Goal: Task Accomplishment & Management: Manage account settings

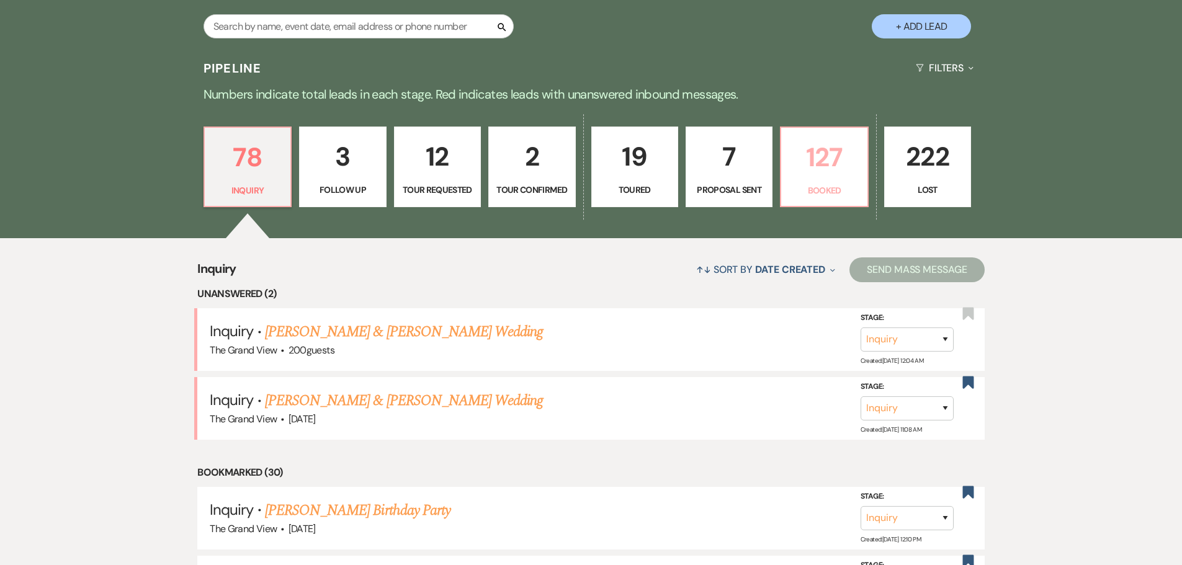
click at [832, 157] on p "127" at bounding box center [824, 158] width 71 height 42
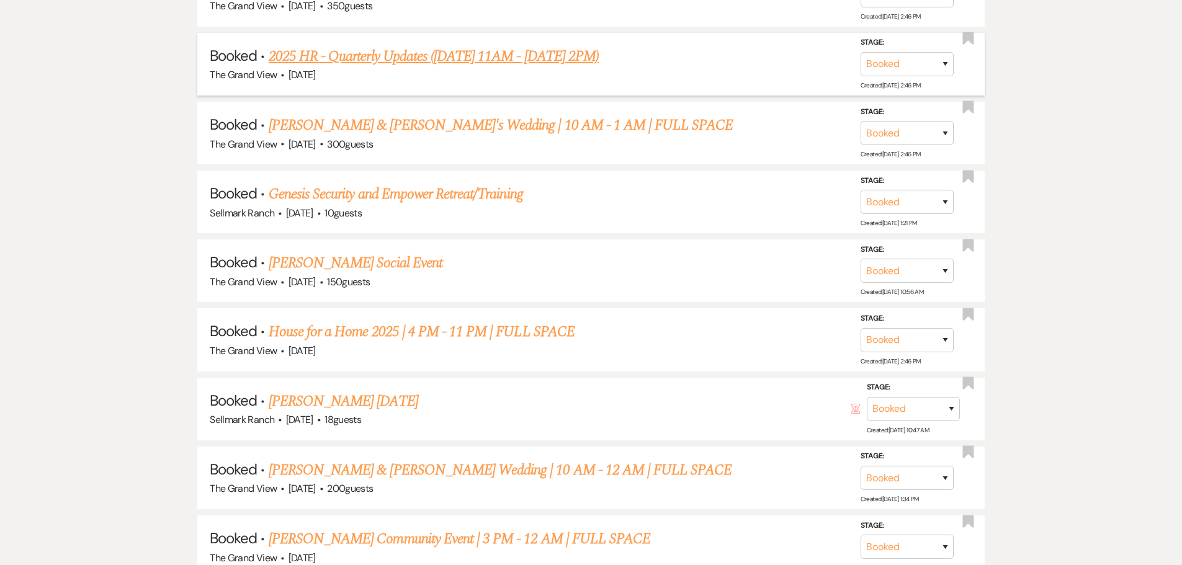
scroll to position [2296, 0]
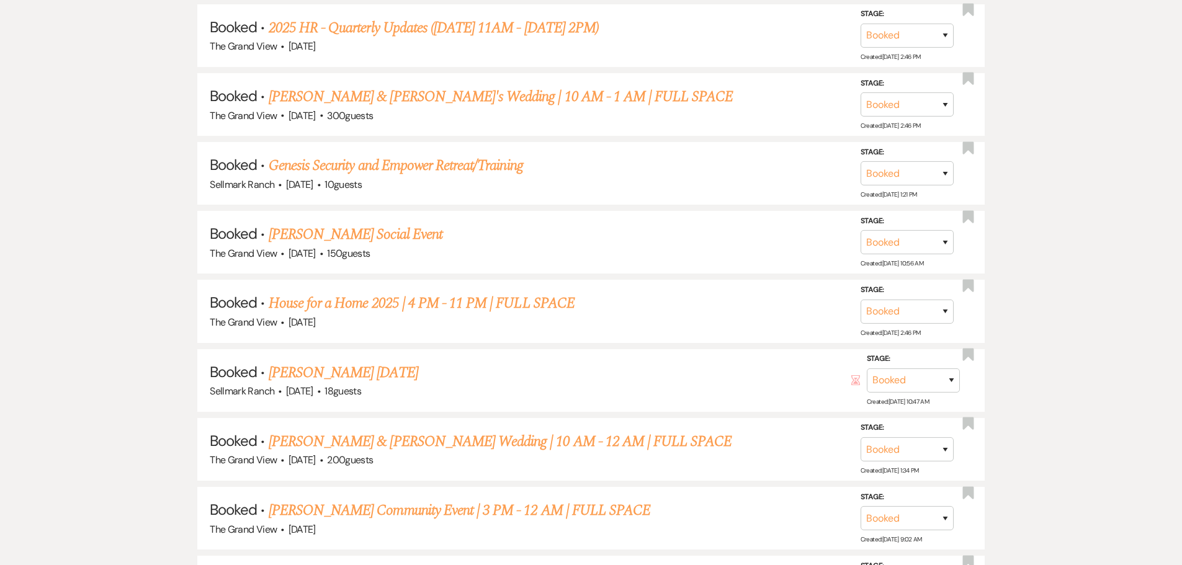
click at [315, 236] on link "[PERSON_NAME] Social Event" at bounding box center [356, 234] width 174 height 22
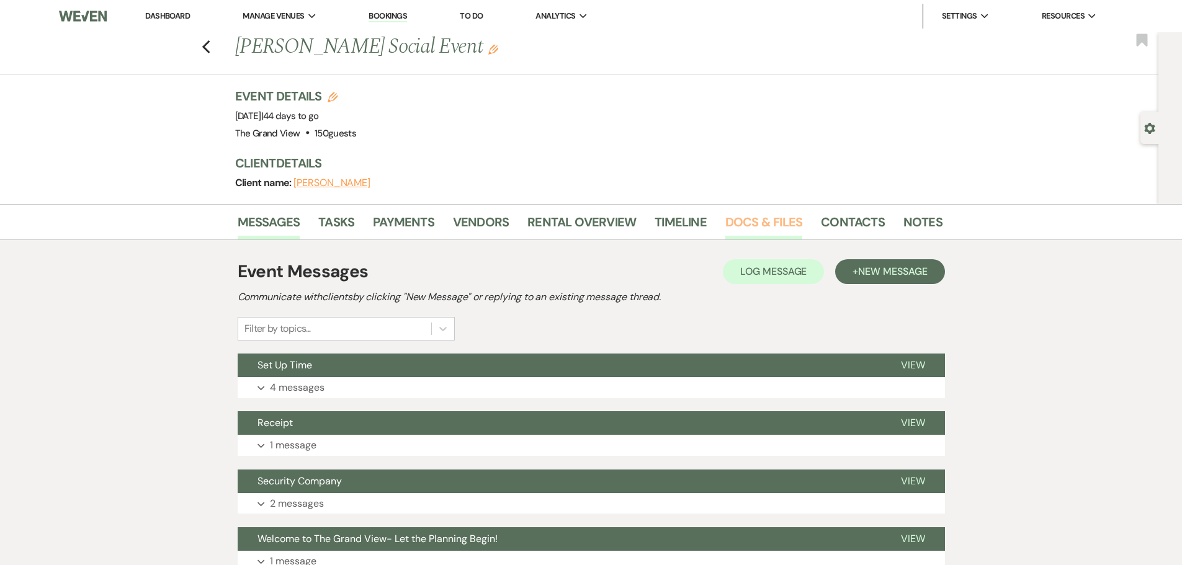
click at [770, 236] on link "Docs & Files" at bounding box center [763, 225] width 77 height 27
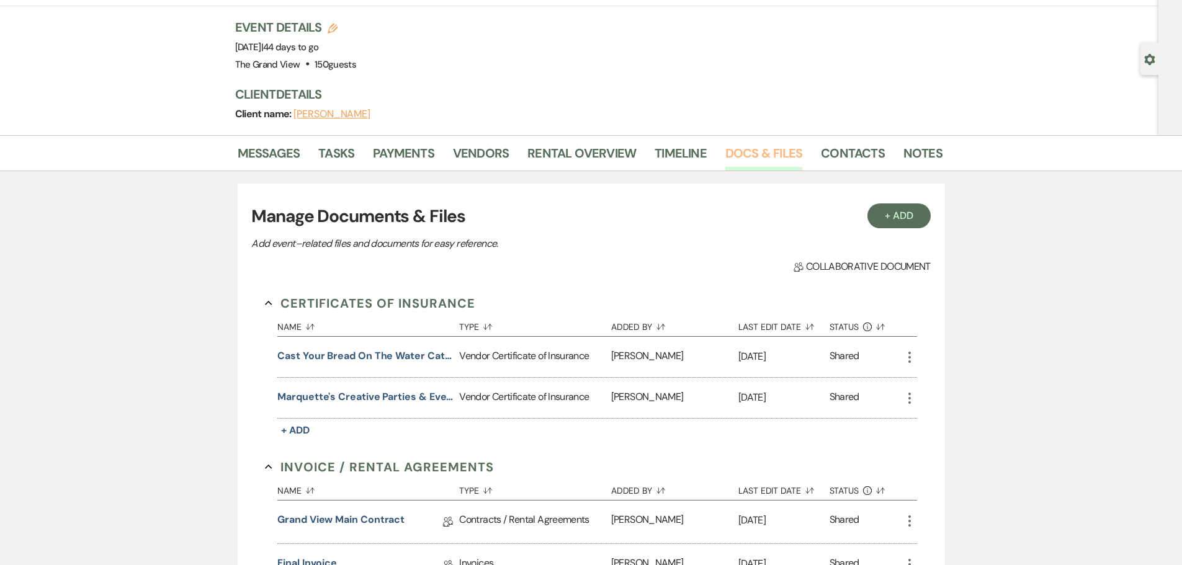
scroll to position [186, 0]
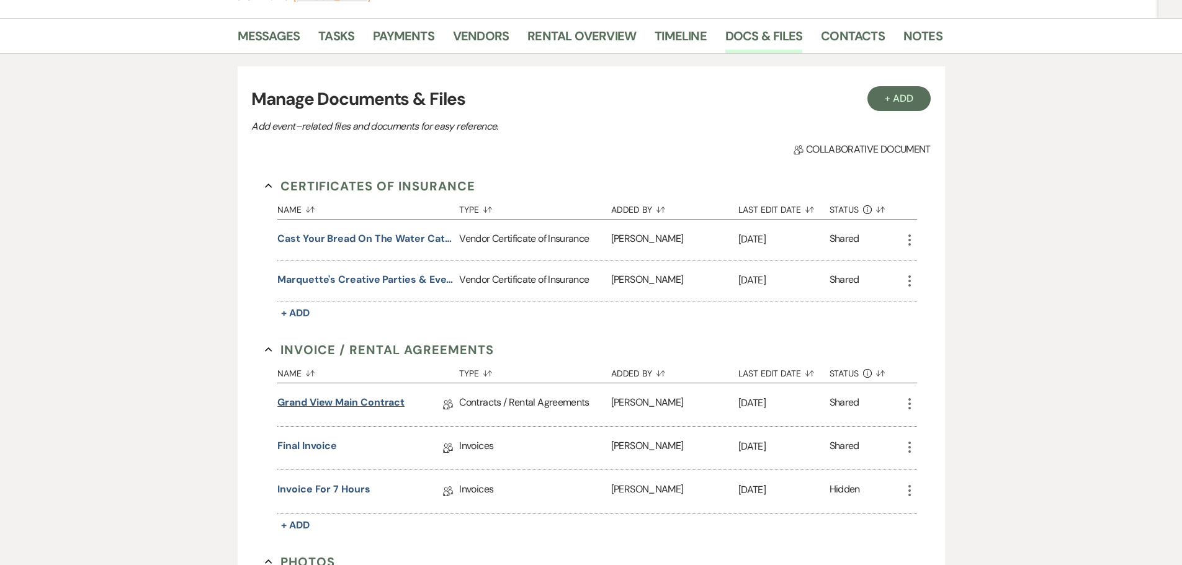
click at [365, 408] on link "Grand View Main Contract" at bounding box center [340, 404] width 127 height 19
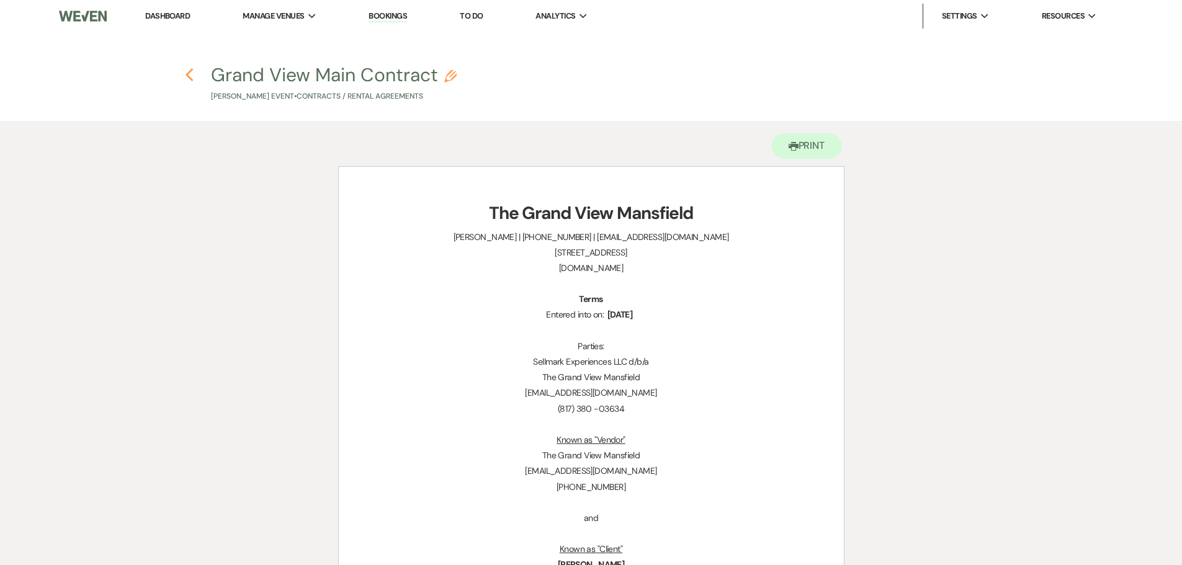
click at [187, 79] on icon "Previous" at bounding box center [189, 75] width 9 height 15
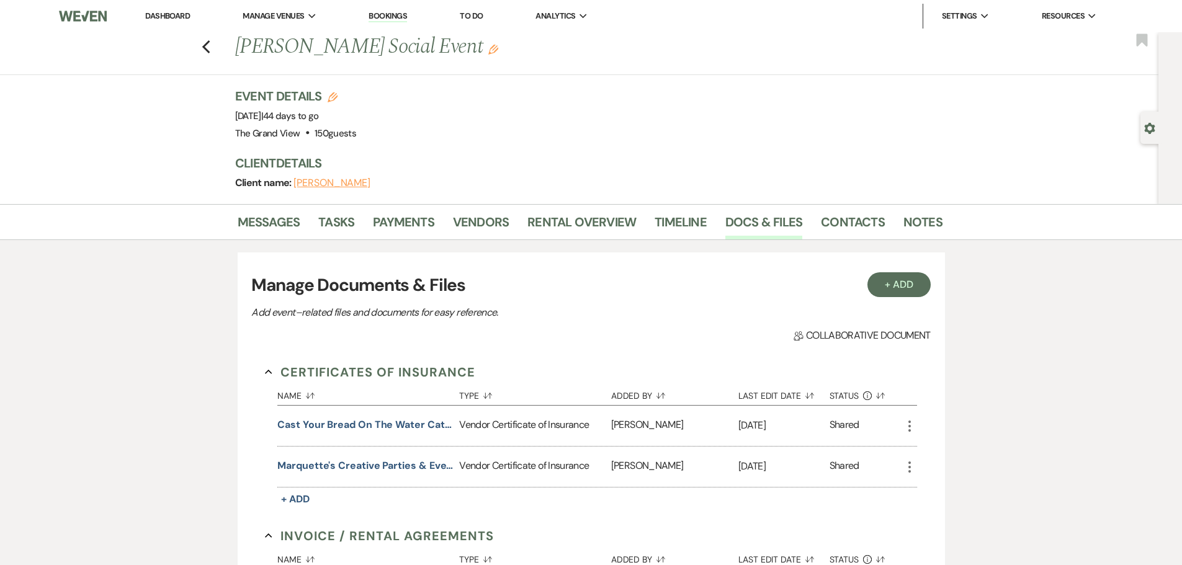
click at [482, 48] on h1 "[PERSON_NAME] Social Event Edit" at bounding box center [513, 47] width 556 height 30
click at [488, 50] on icon "Edit" at bounding box center [493, 50] width 10 height 10
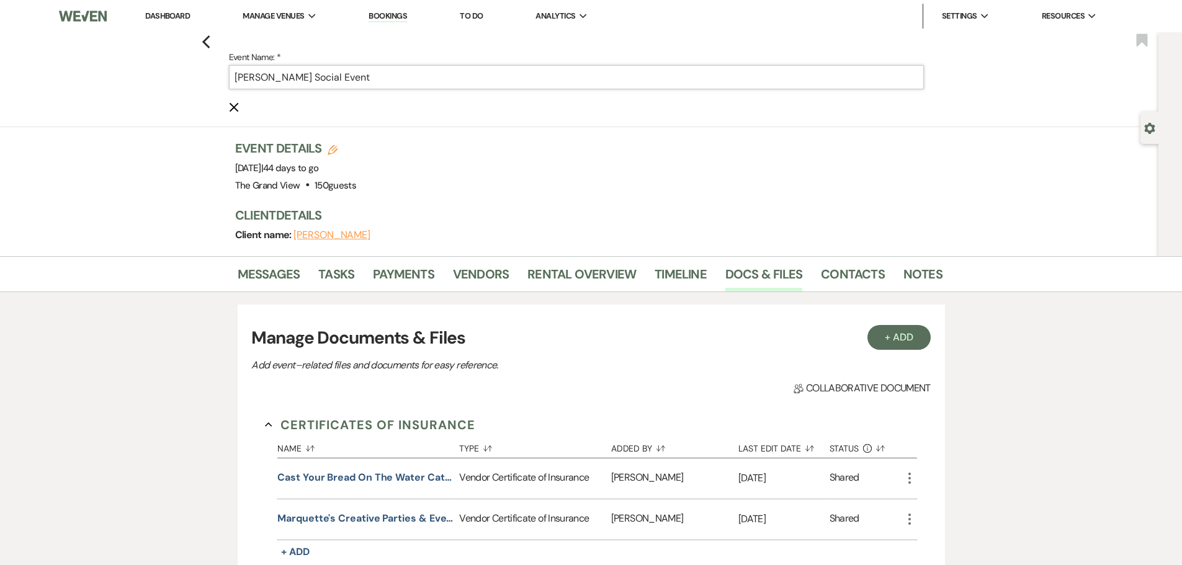
click at [473, 83] on input "[PERSON_NAME] Social Event" at bounding box center [576, 77] width 695 height 24
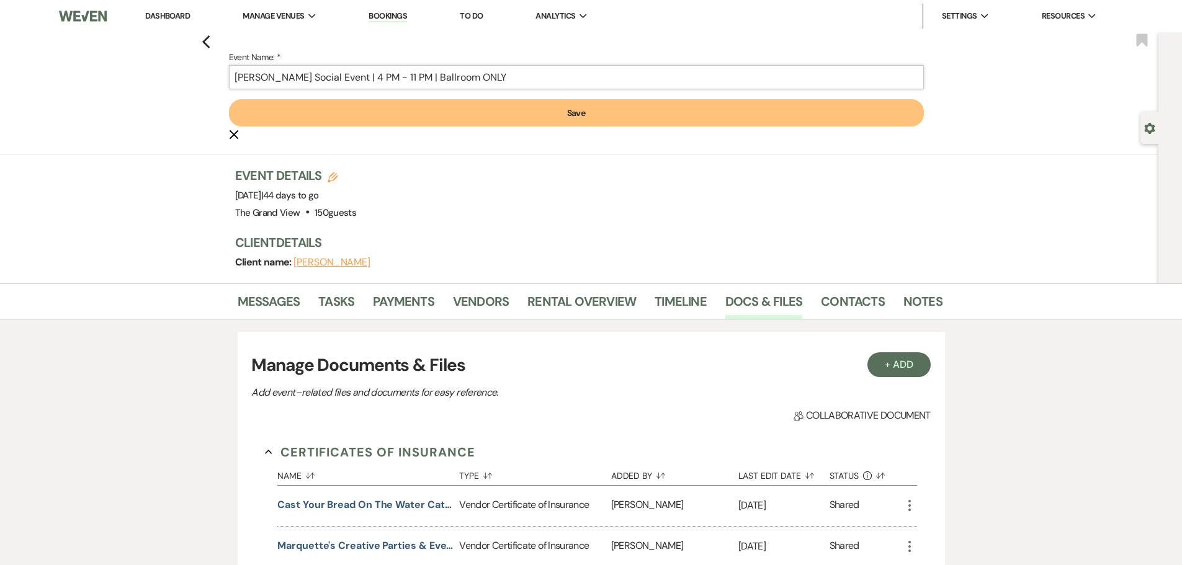
type input "[PERSON_NAME] Social Event | 4 PM - 11 PM | Ballroom ONLY"
click at [470, 113] on button "Save" at bounding box center [576, 112] width 695 height 27
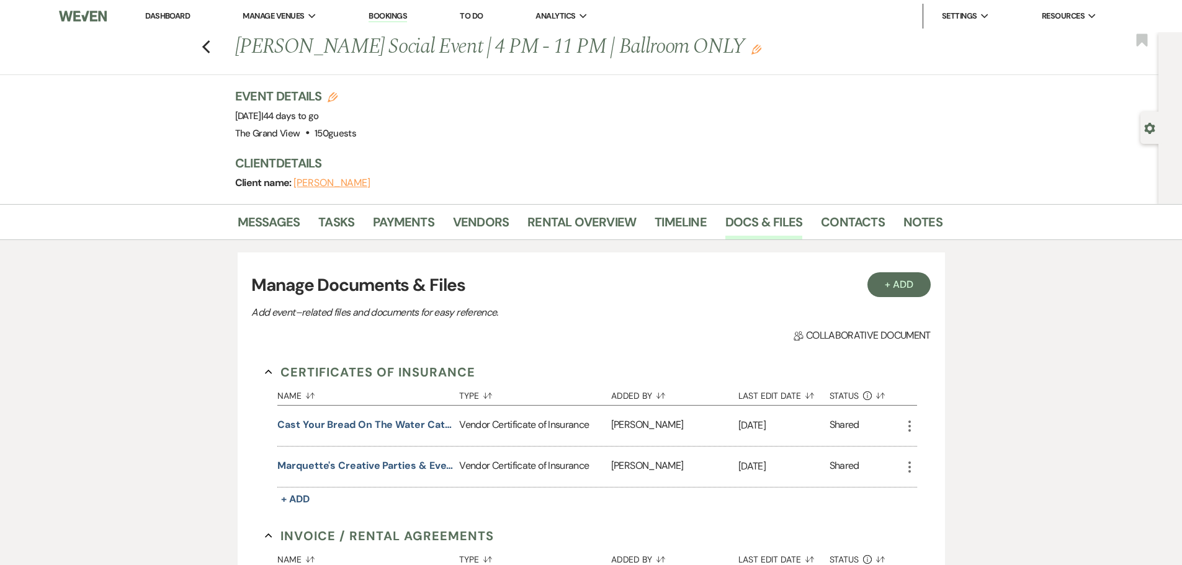
scroll to position [186, 0]
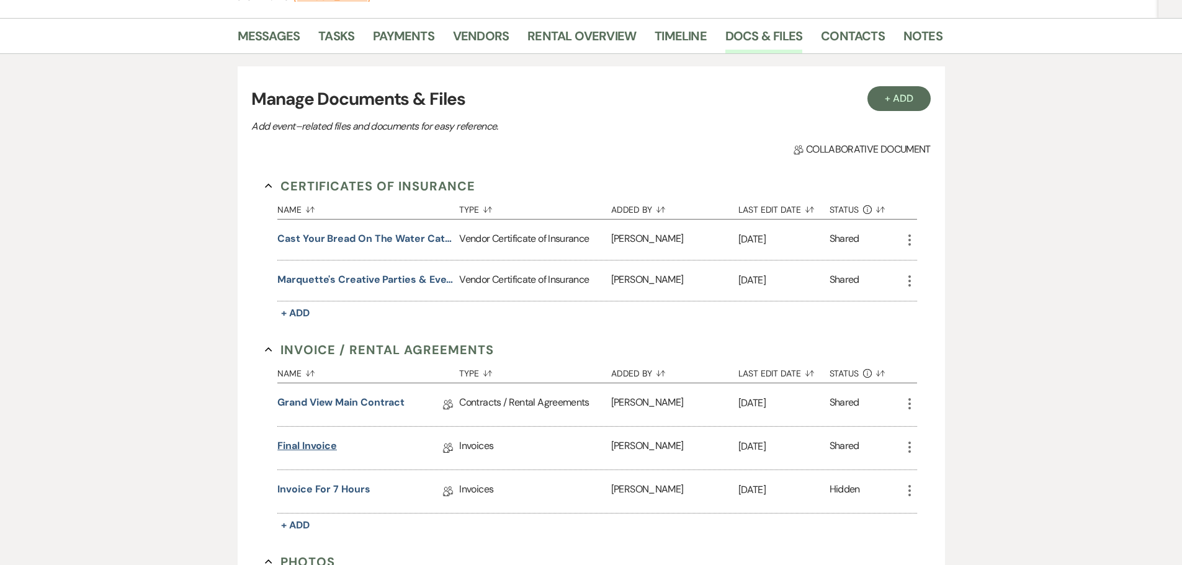
click at [302, 451] on link "Final Invoice" at bounding box center [307, 448] width 60 height 19
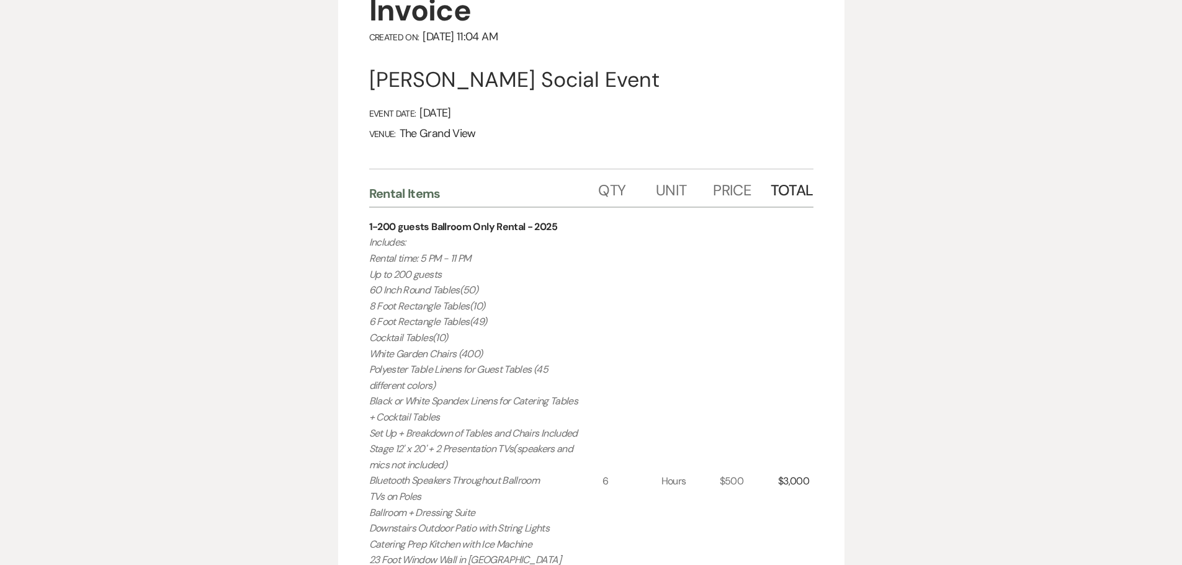
scroll to position [62, 0]
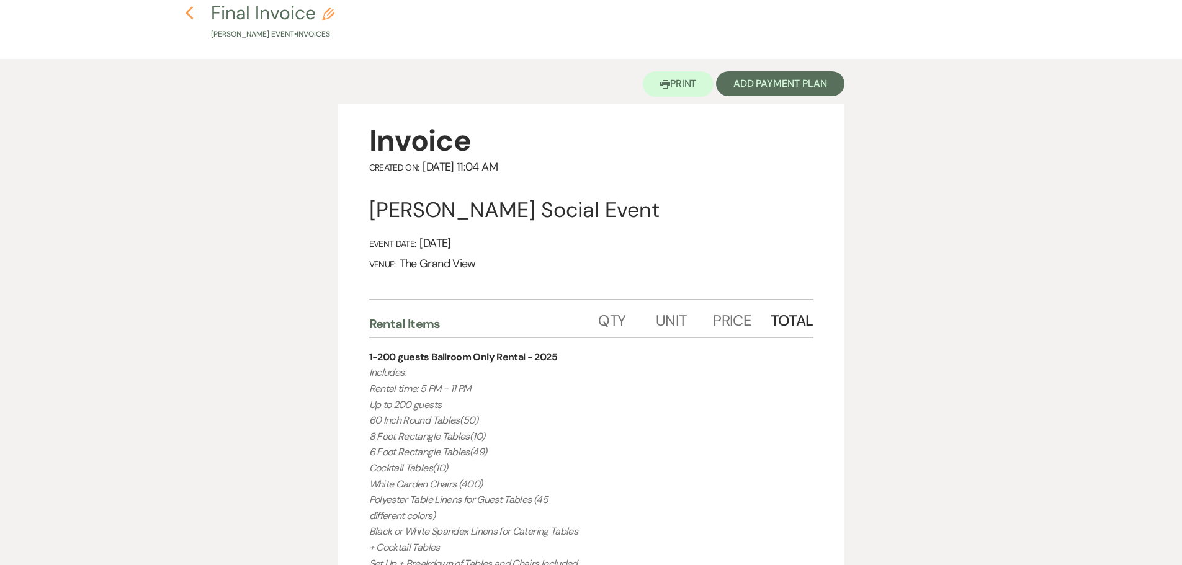
click at [186, 16] on icon "Previous" at bounding box center [189, 13] width 9 height 15
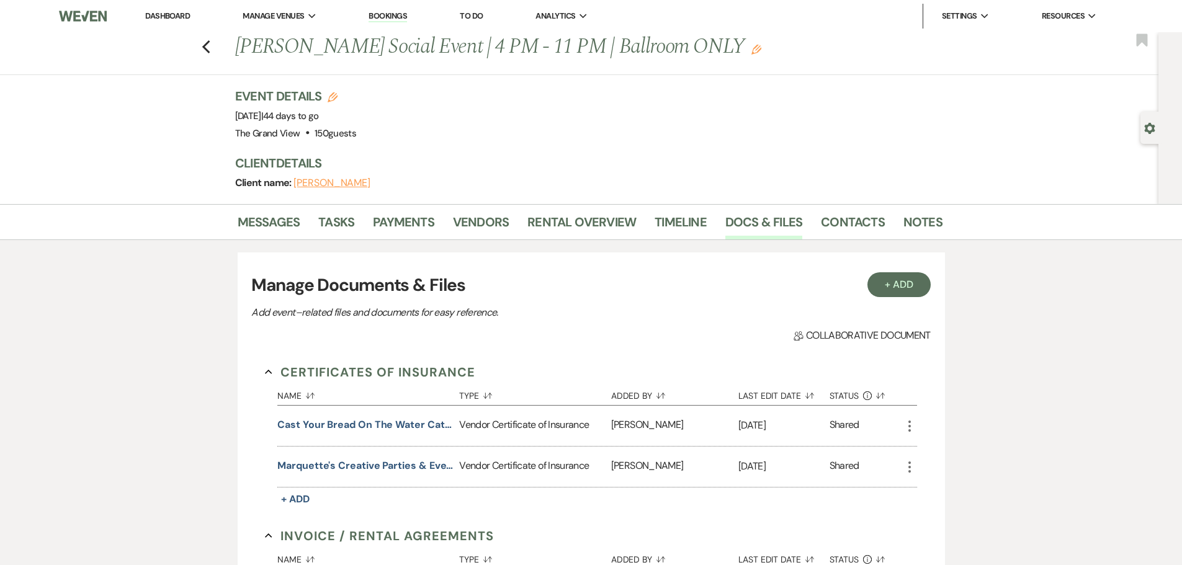
click at [215, 47] on div "Previous [PERSON_NAME] Social Event | 4 PM - 11 PM | Ballroom ONLY Edit Bookmark" at bounding box center [576, 53] width 1165 height 43
click at [210, 52] on icon "Previous" at bounding box center [206, 47] width 9 height 15
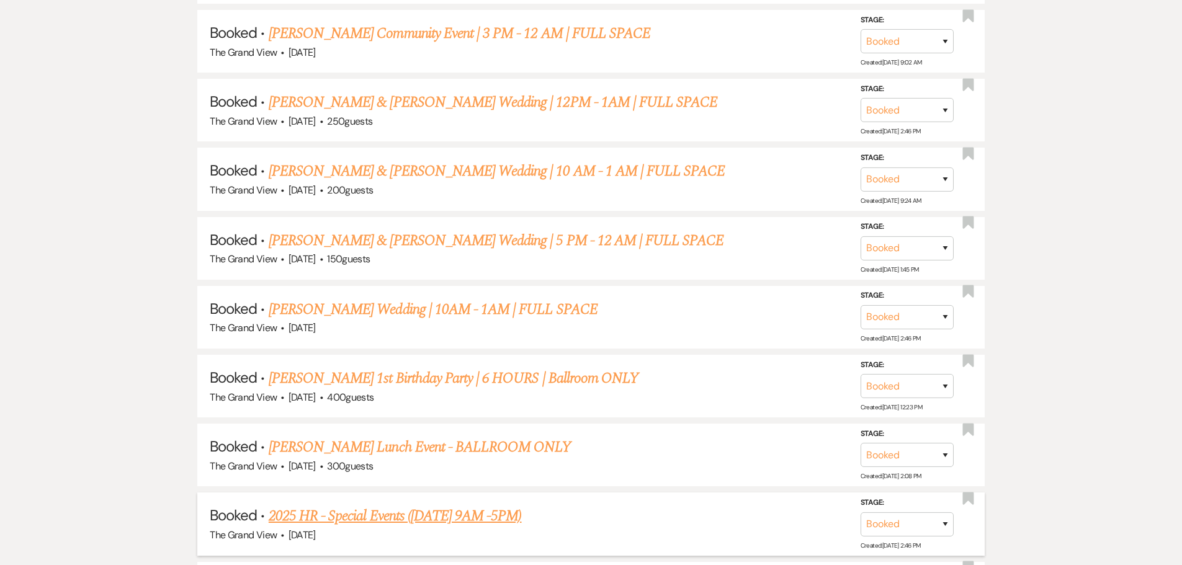
scroll to position [2792, 0]
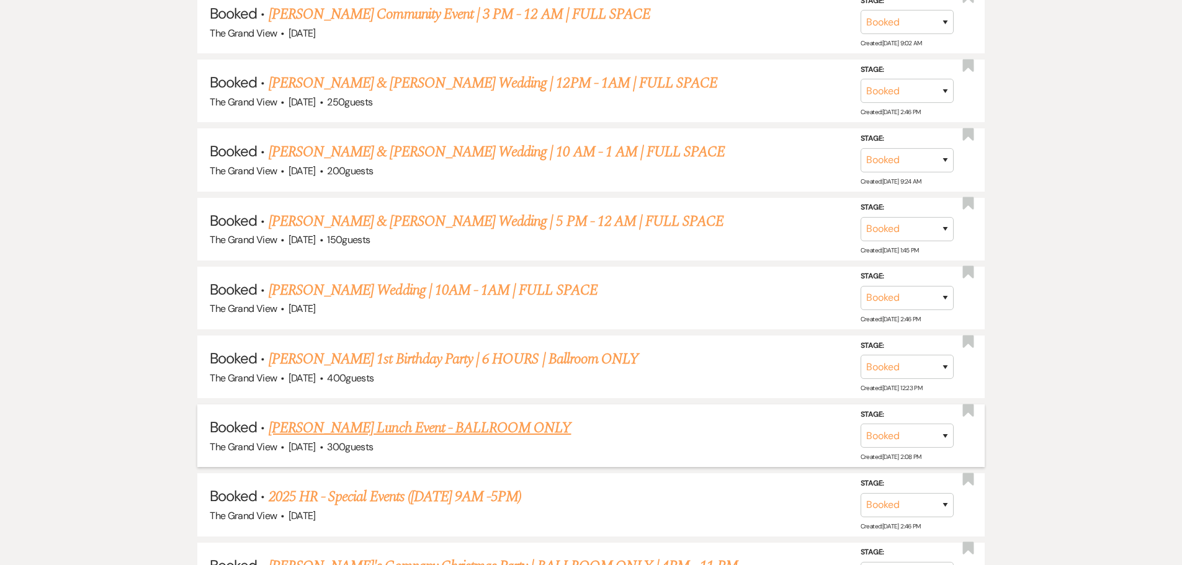
click at [455, 438] on link "[PERSON_NAME] Lunch Event - BALLROOM ONLY" at bounding box center [420, 428] width 303 height 22
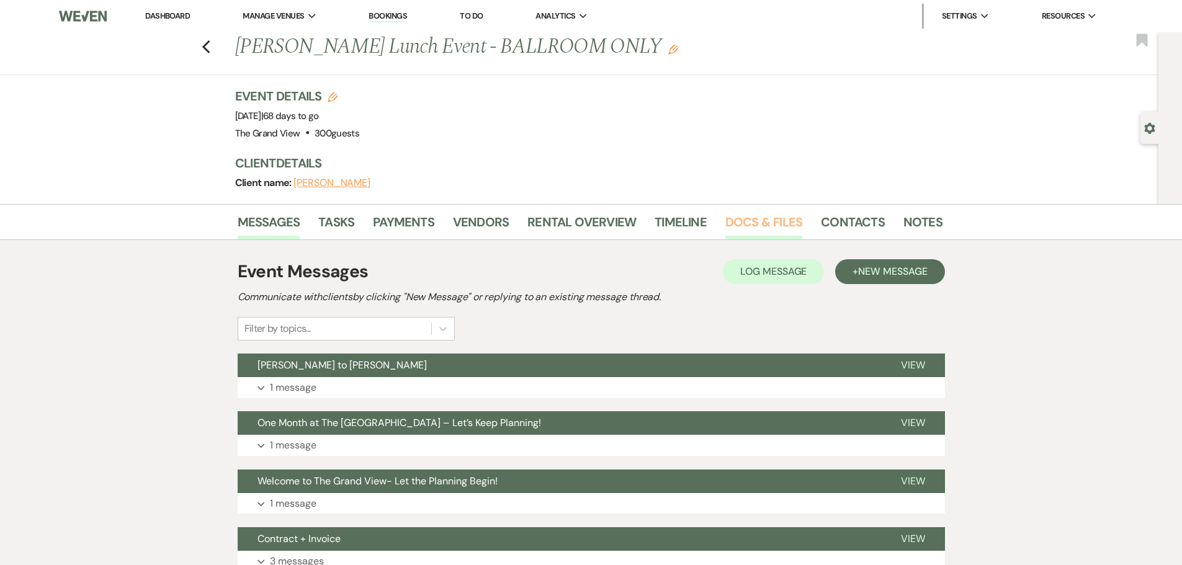
click at [757, 215] on link "Docs & Files" at bounding box center [763, 225] width 77 height 27
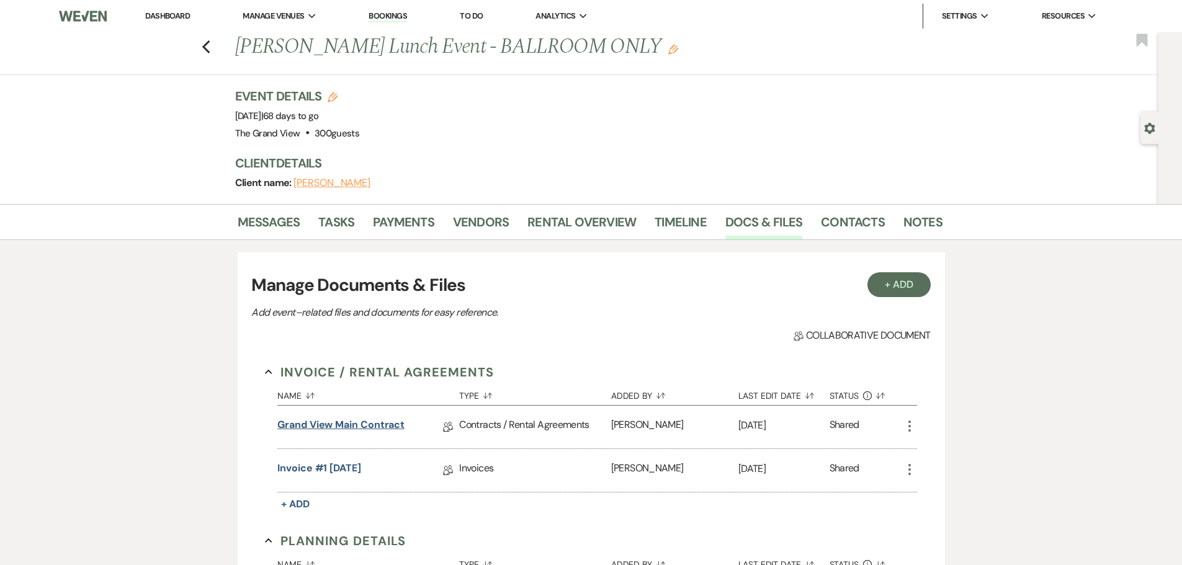
click at [382, 423] on link "Grand View Main Contract" at bounding box center [340, 427] width 127 height 19
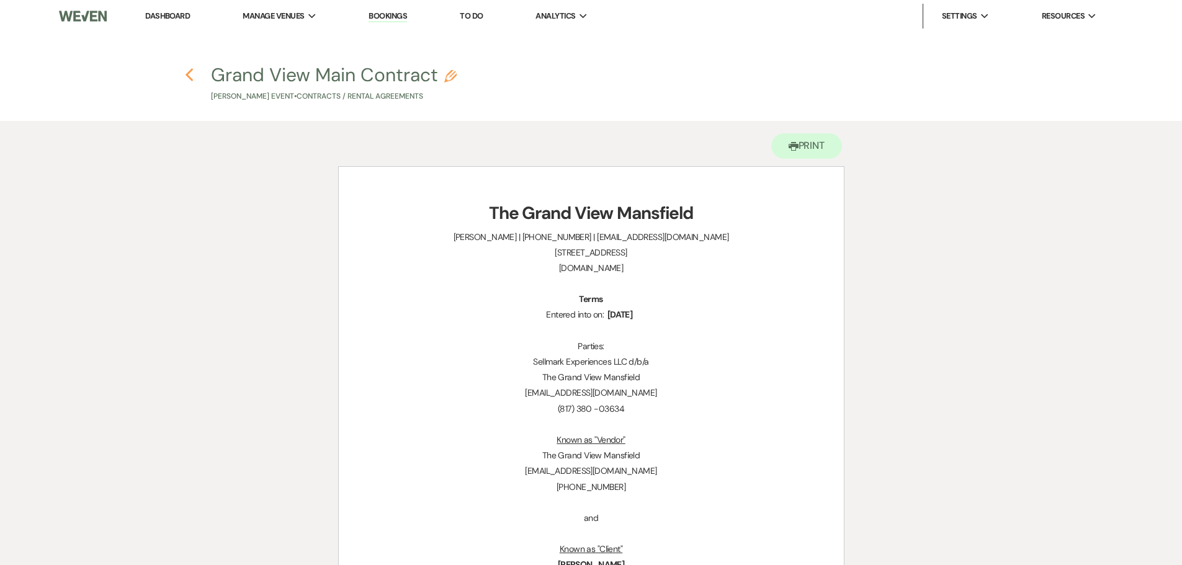
click at [187, 74] on use "button" at bounding box center [190, 75] width 8 height 14
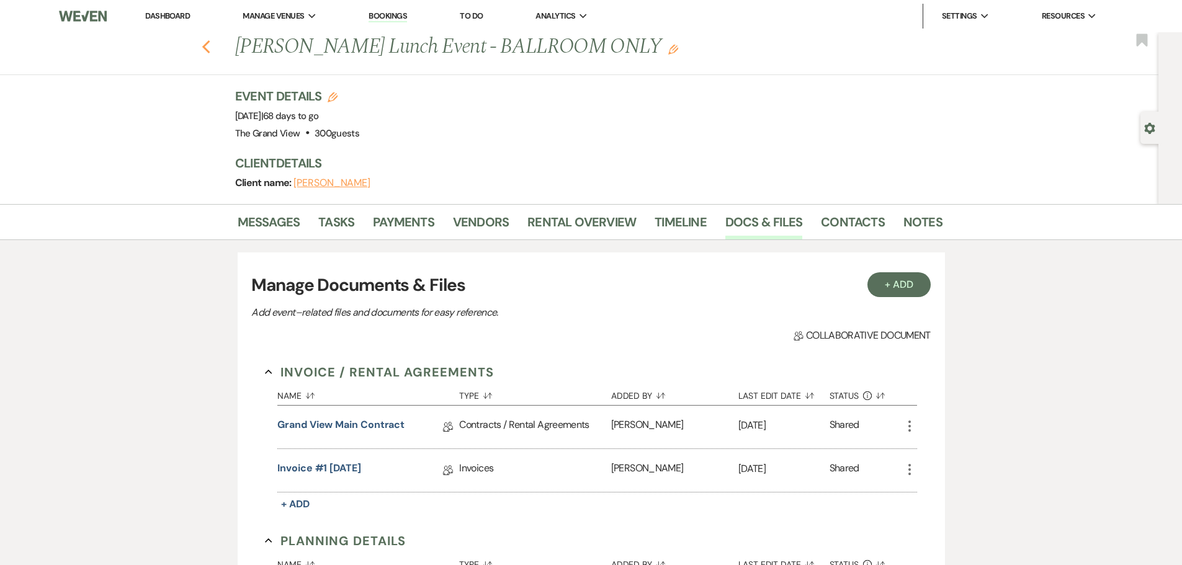
click at [211, 46] on icon "Previous" at bounding box center [206, 47] width 9 height 15
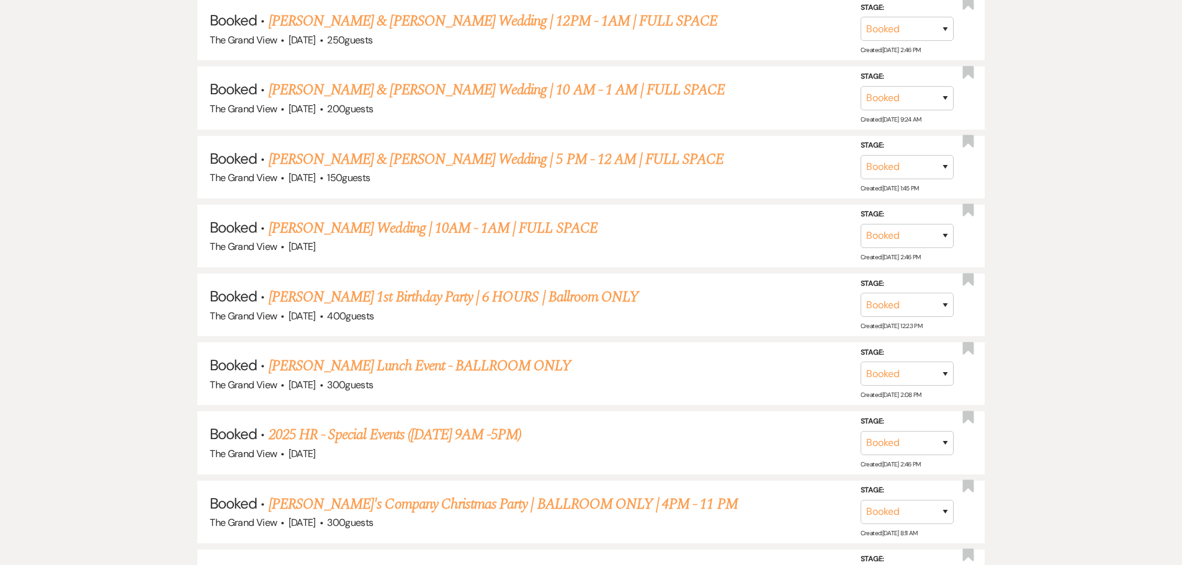
scroll to position [2916, 0]
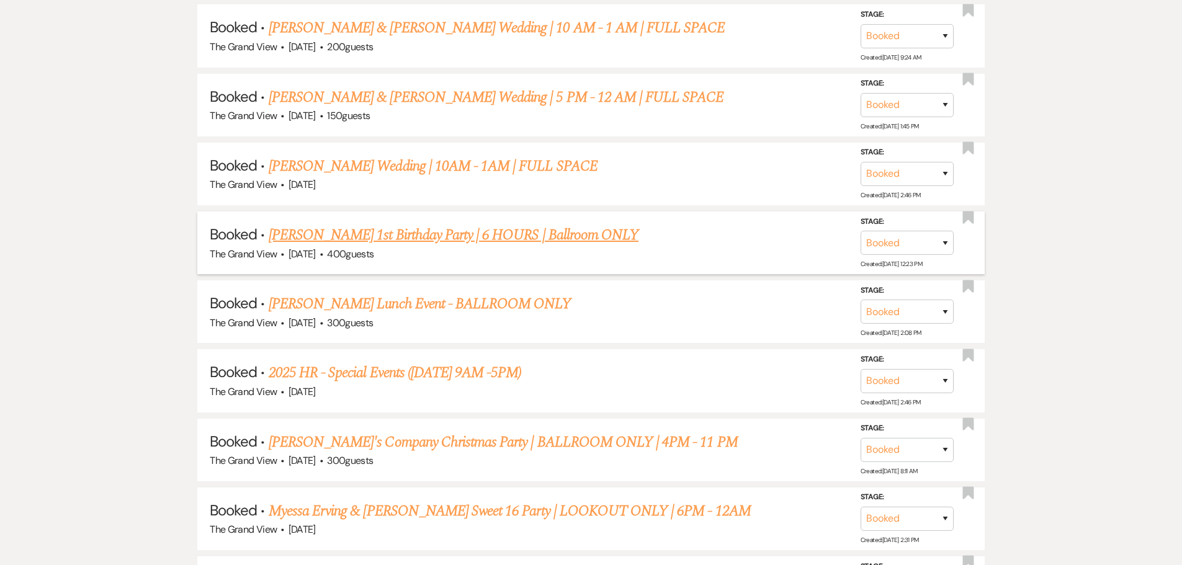
click at [439, 236] on link "[PERSON_NAME] 1st Birthday Party | 6 HOURS | Ballroom ONLY" at bounding box center [454, 235] width 370 height 22
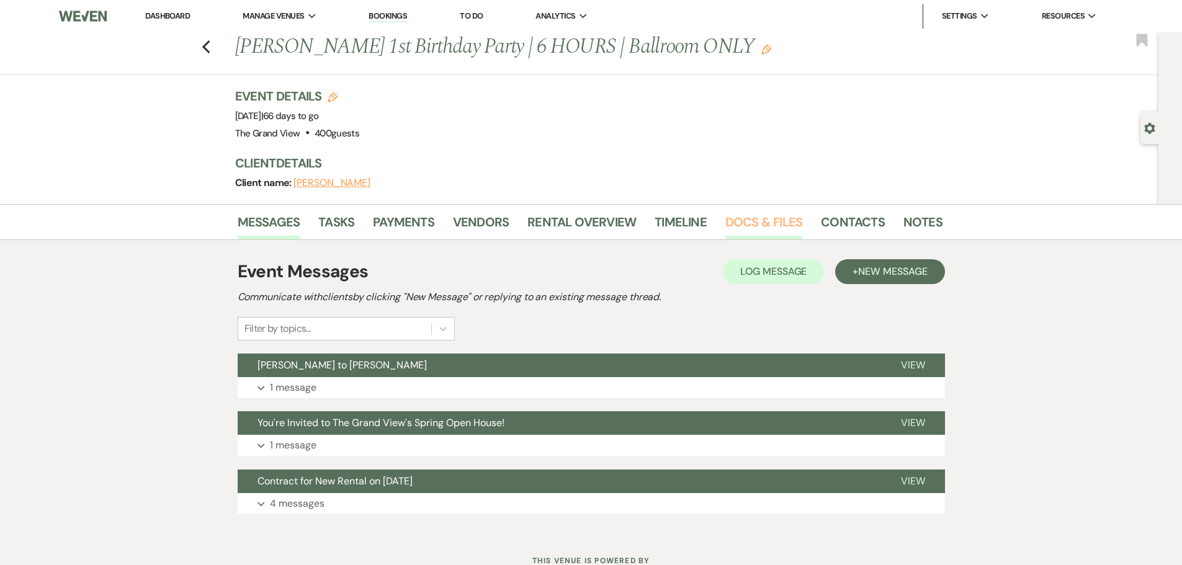
click at [751, 224] on link "Docs & Files" at bounding box center [763, 225] width 77 height 27
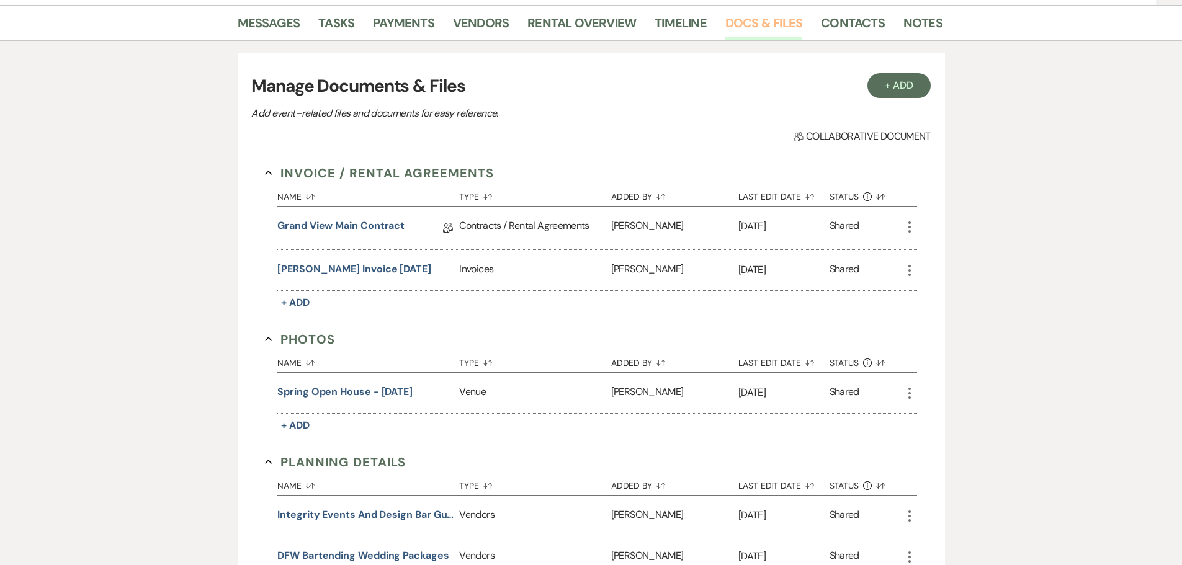
scroll to position [248, 0]
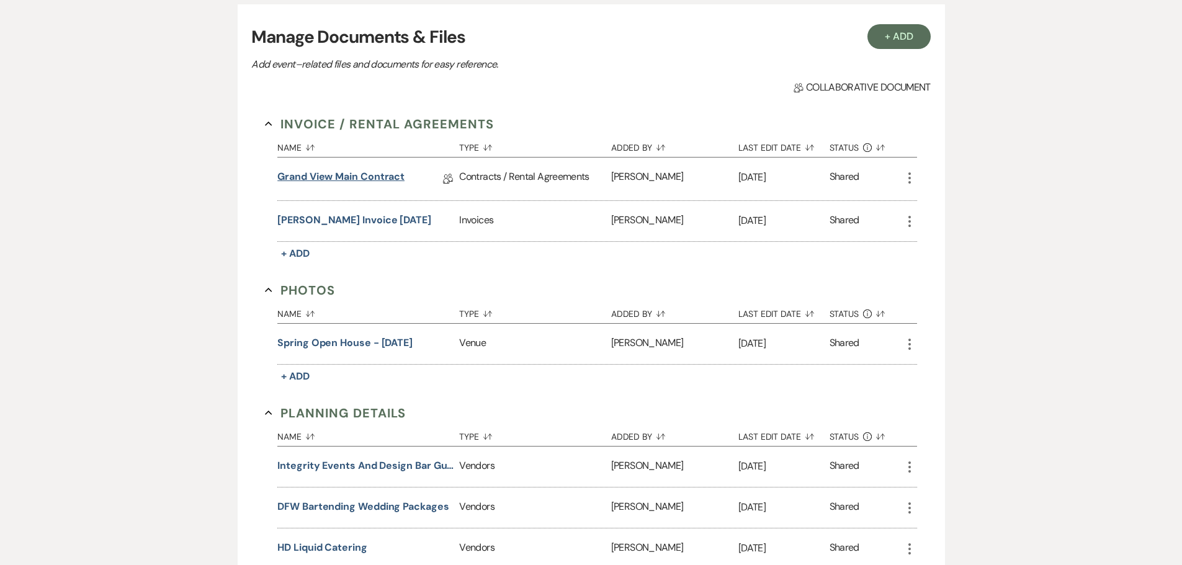
click at [353, 169] on link "Grand View Main Contract" at bounding box center [340, 178] width 127 height 19
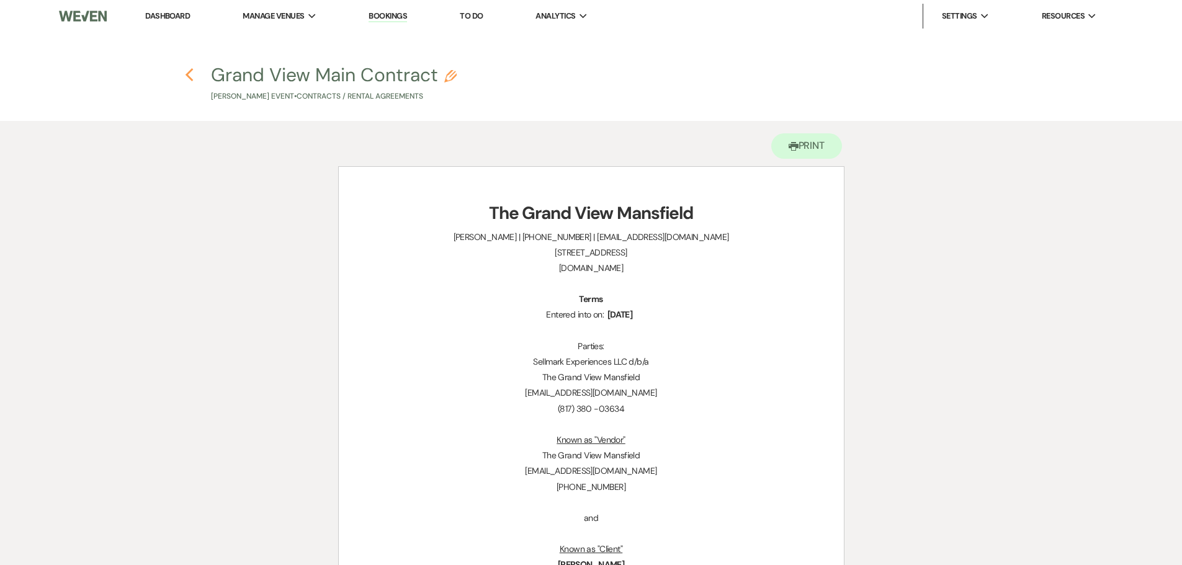
click at [195, 78] on h4 "Previous Grand View Main Contract Pencil [PERSON_NAME] Event • Contracts / Rent…" at bounding box center [592, 82] width 894 height 40
click at [194, 79] on icon "Previous" at bounding box center [189, 75] width 9 height 15
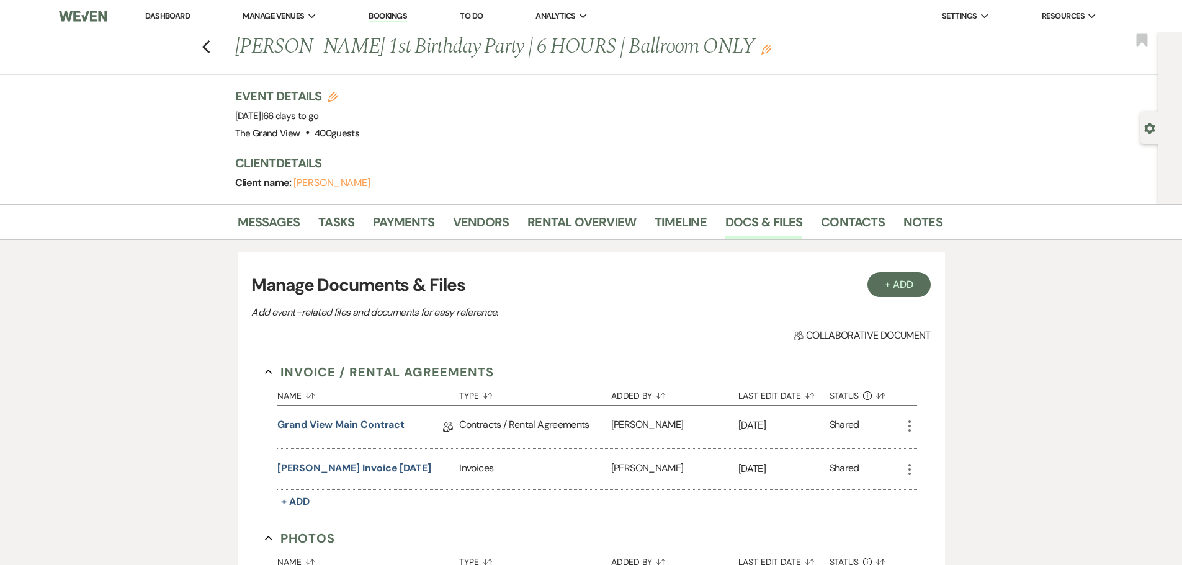
click at [213, 33] on div "Previous [PERSON_NAME] 1st Birthday Party | 6 HOURS | Ballroom ONLY Edit Bookma…" at bounding box center [576, 53] width 1165 height 43
click at [211, 54] on icon "Previous" at bounding box center [206, 47] width 9 height 15
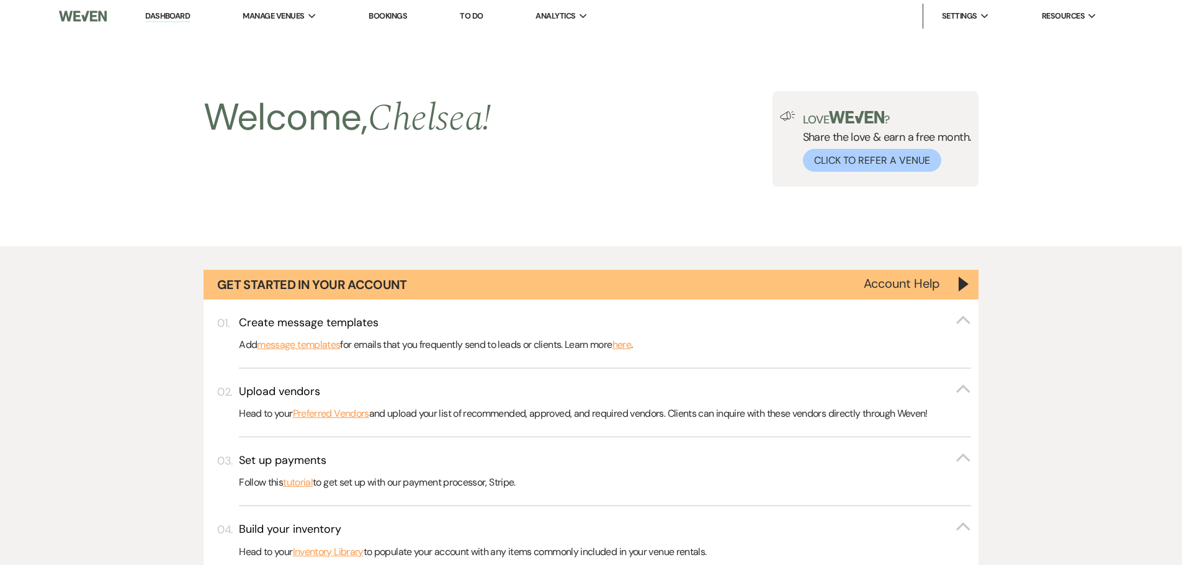
scroll to position [2916, 0]
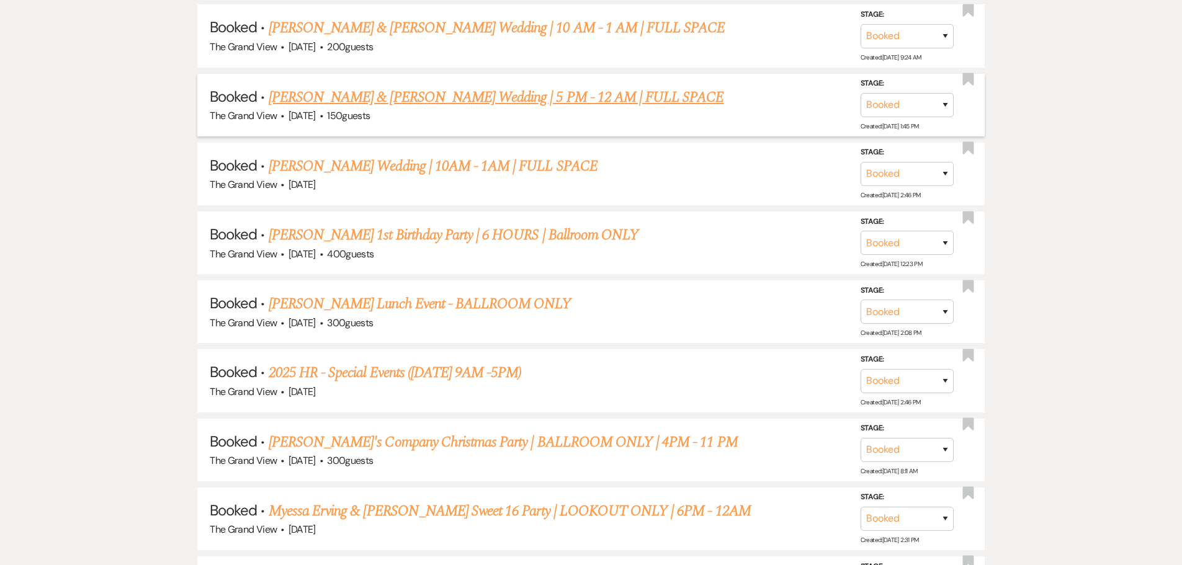
click at [375, 104] on link "[PERSON_NAME] & [PERSON_NAME] Wedding | 5 PM - 12 AM | FULL SPACE" at bounding box center [497, 97] width 456 height 22
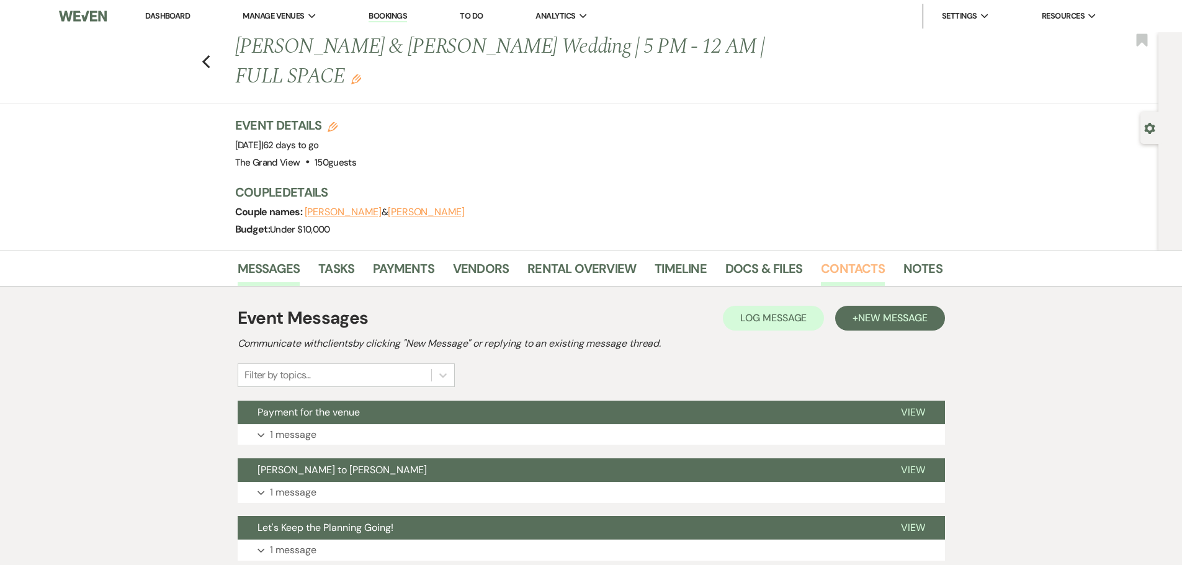
click at [839, 259] on link "Contacts" at bounding box center [853, 272] width 64 height 27
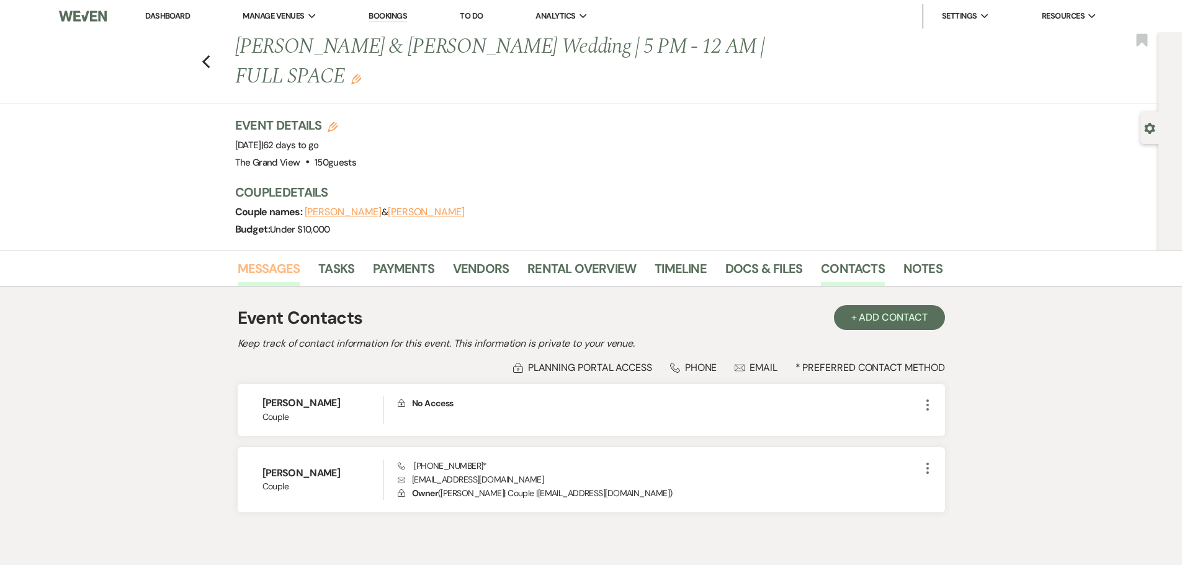
click at [258, 259] on link "Messages" at bounding box center [269, 272] width 63 height 27
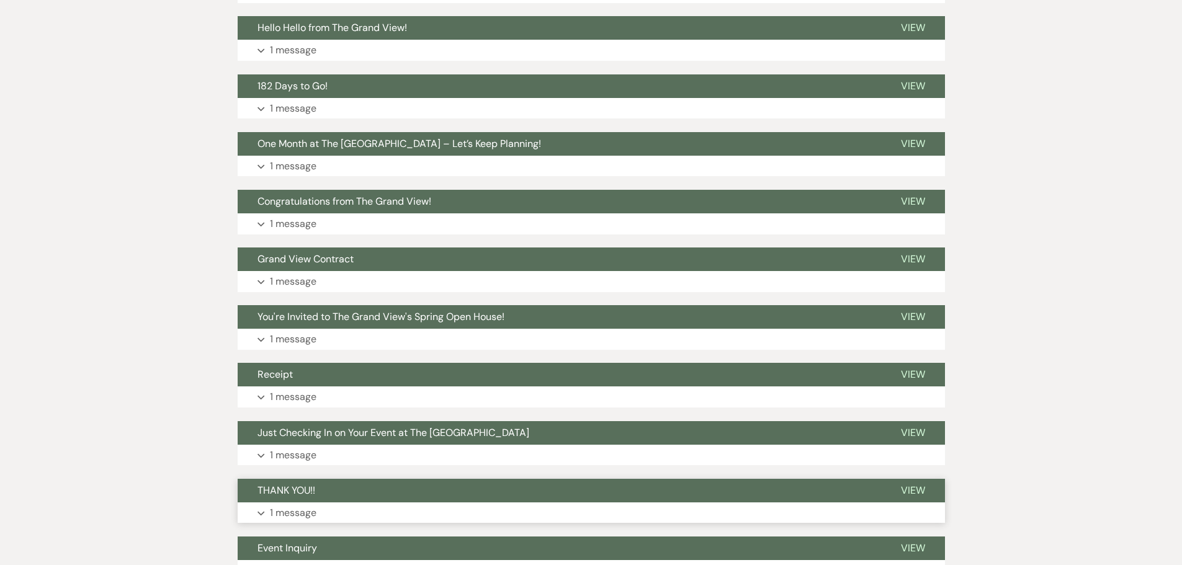
scroll to position [559, 0]
click at [323, 562] on p "2 messages" at bounding box center [297, 570] width 54 height 16
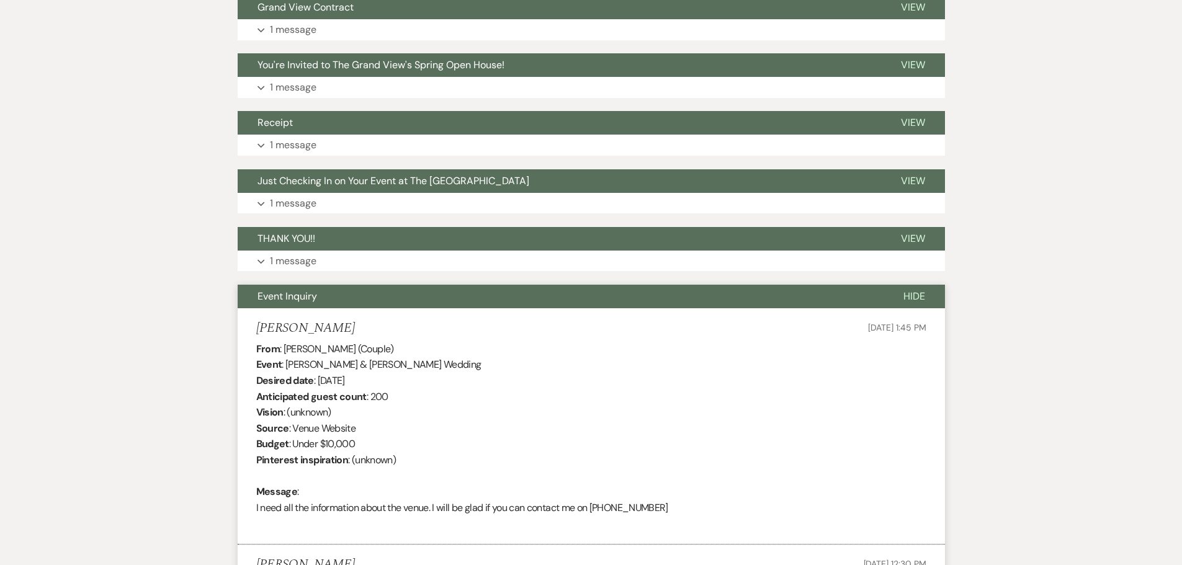
scroll to position [807, 0]
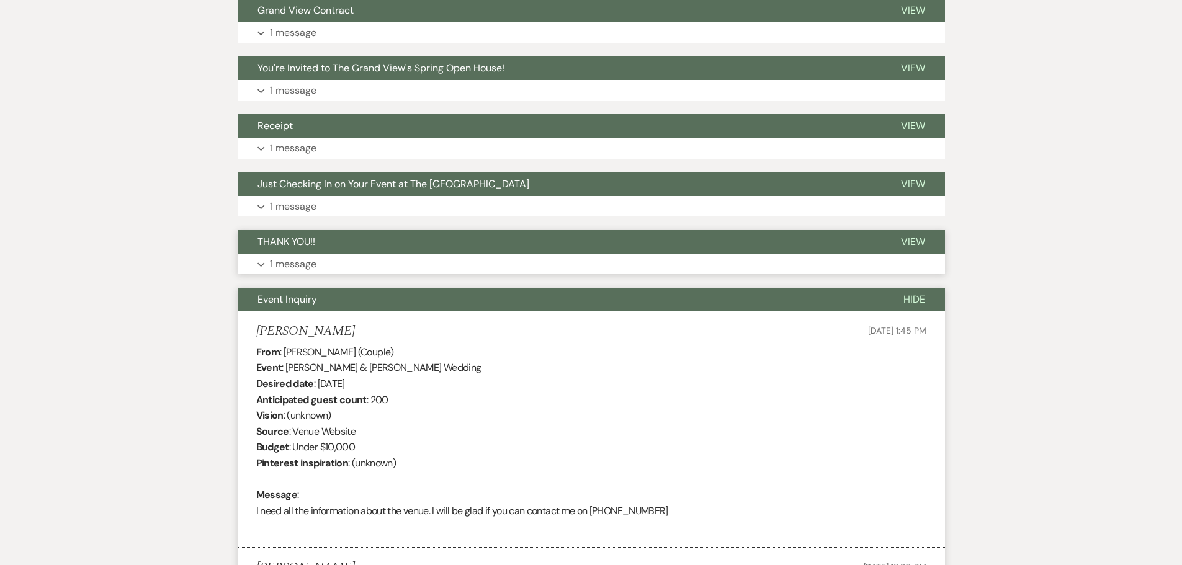
click at [318, 230] on button "THANK YOU!!" at bounding box center [560, 242] width 644 height 24
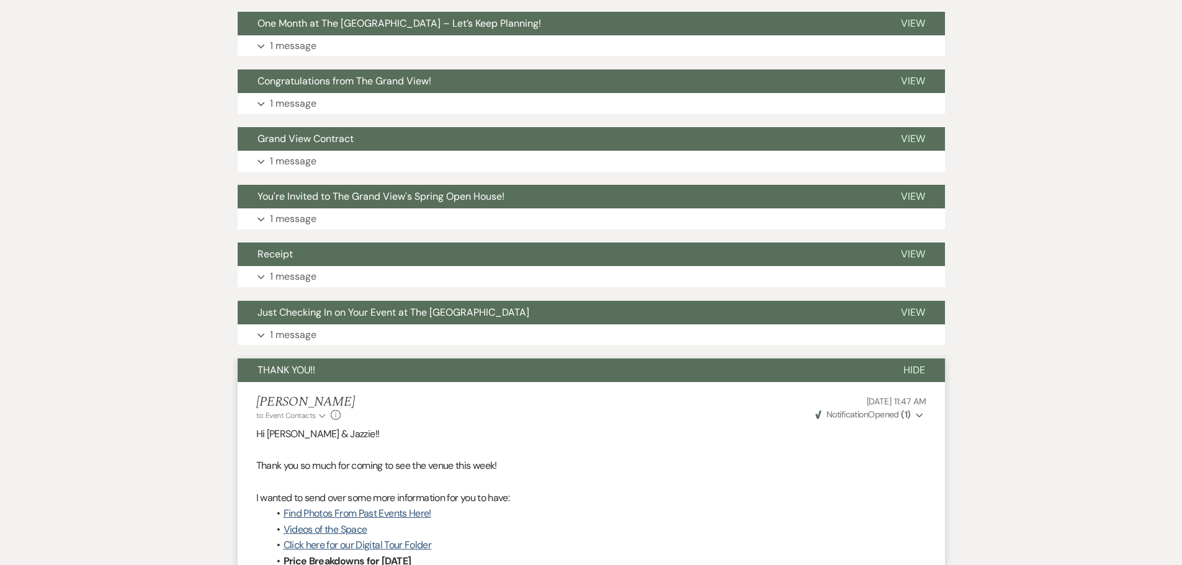
scroll to position [559, 0]
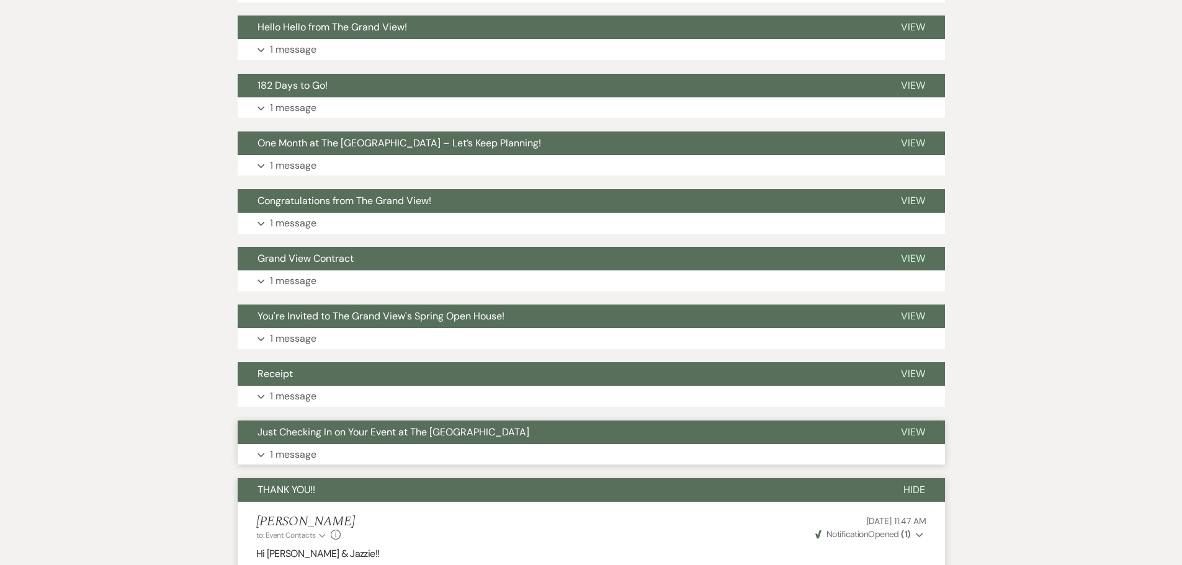
click at [349, 421] on button "Just Checking In on Your Event at The [GEOGRAPHIC_DATA]" at bounding box center [560, 433] width 644 height 24
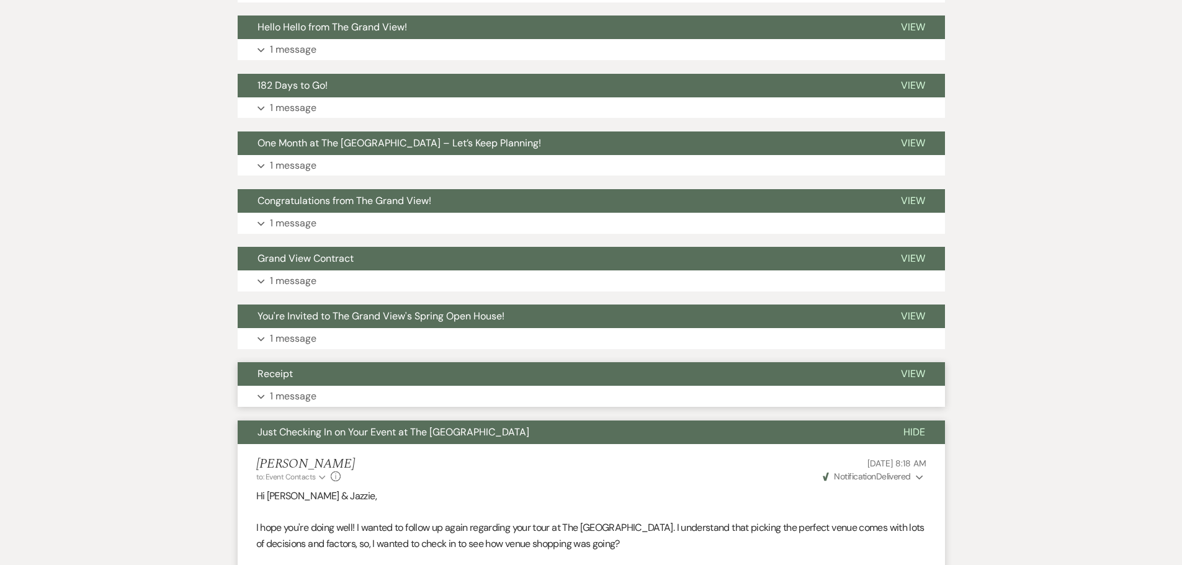
click at [346, 362] on button "Receipt" at bounding box center [560, 374] width 644 height 24
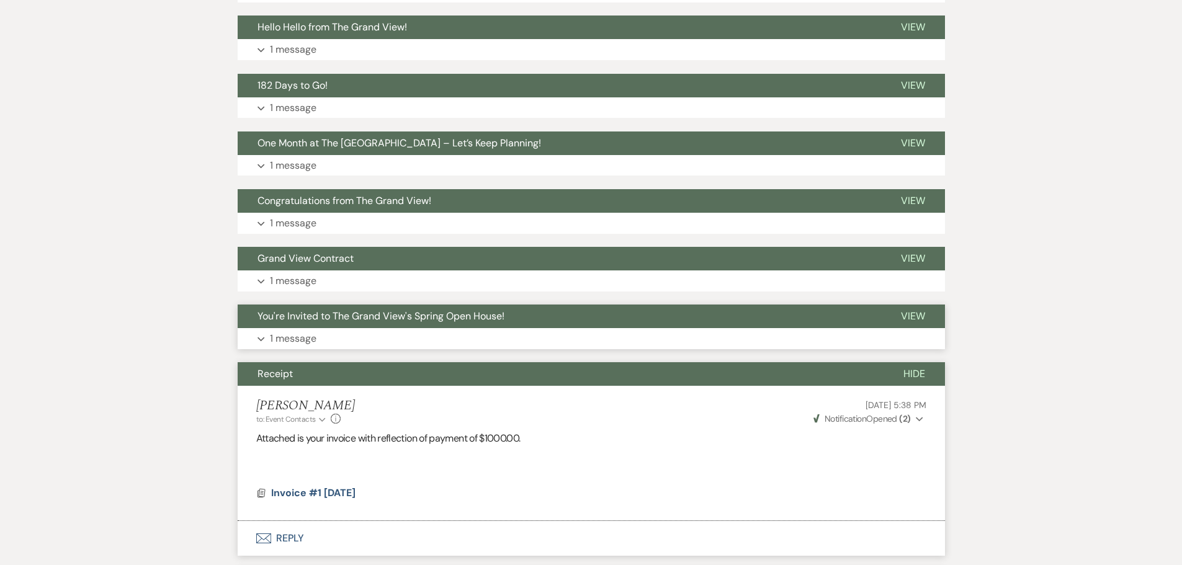
click at [349, 328] on button "Expand 1 message" at bounding box center [591, 338] width 707 height 21
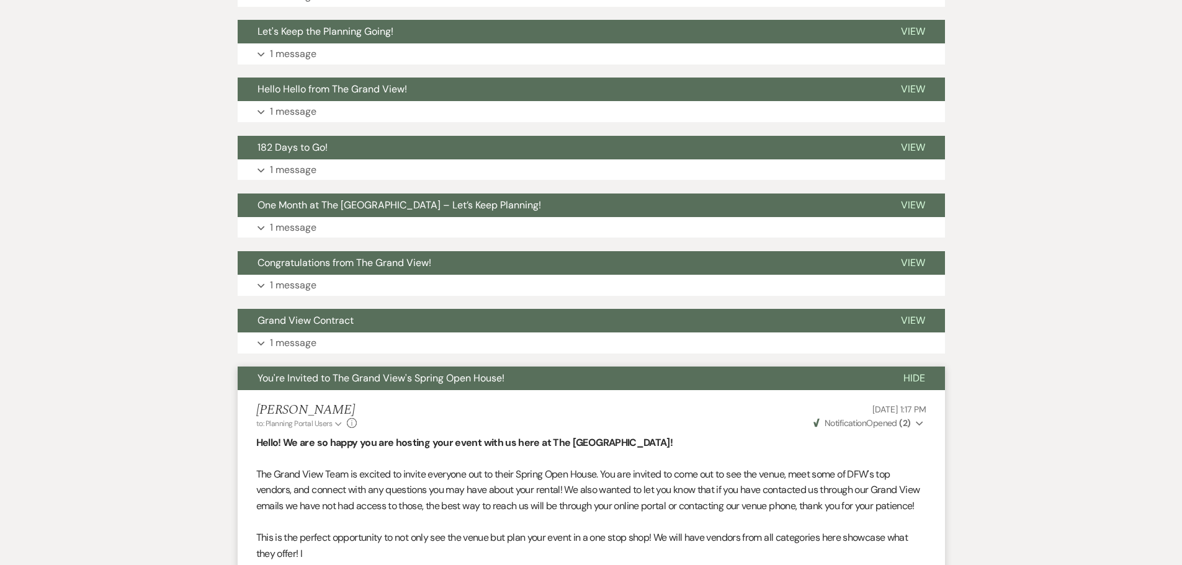
scroll to position [434, 0]
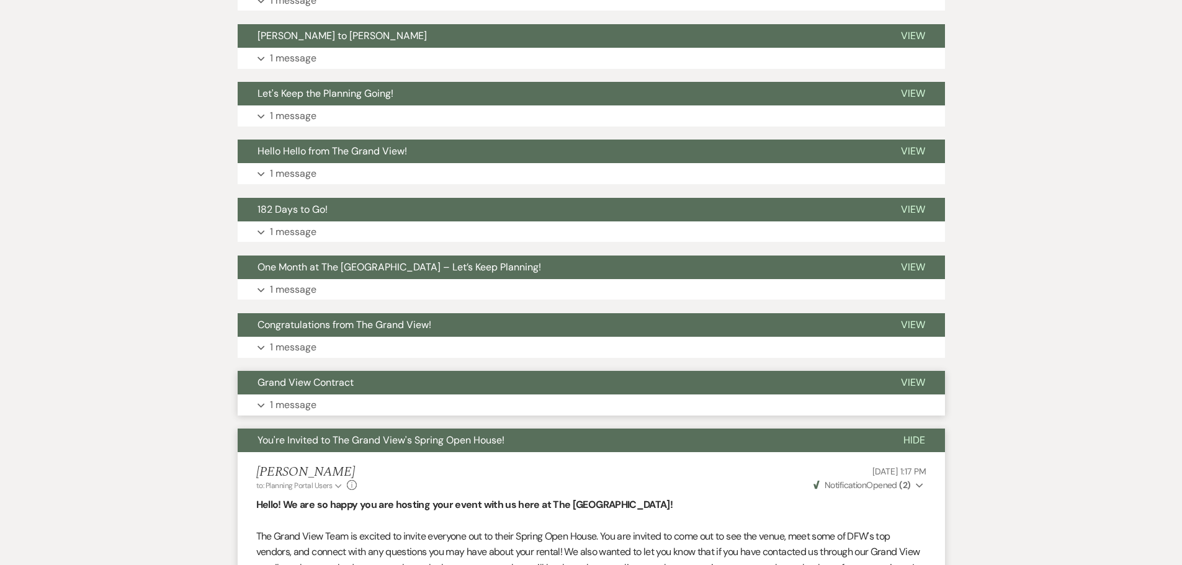
click at [356, 395] on button "Expand 1 message" at bounding box center [591, 405] width 707 height 21
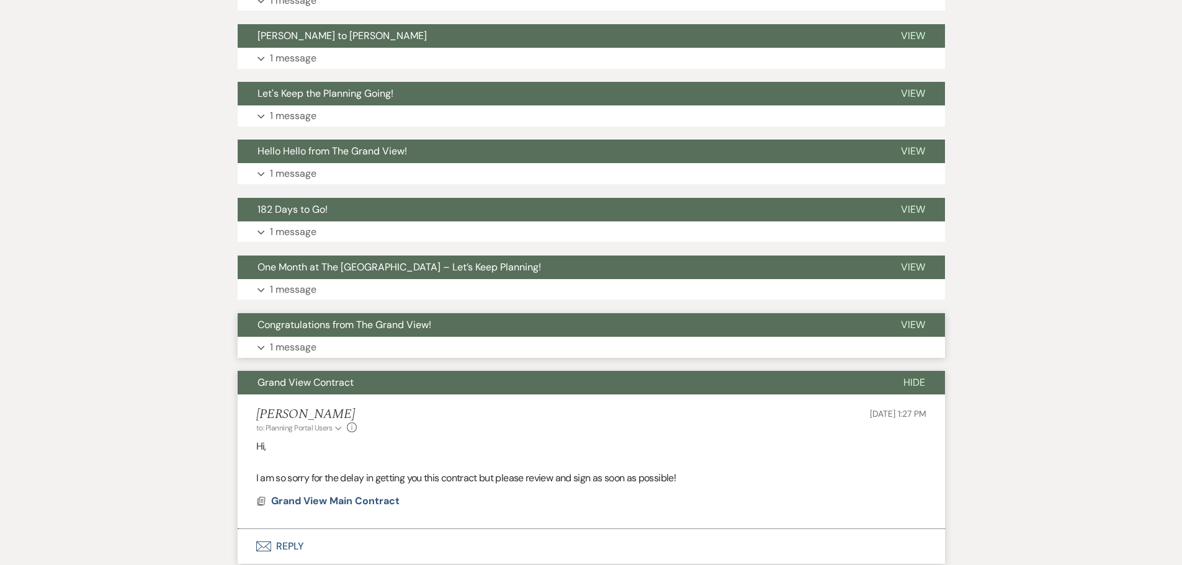
click at [359, 337] on button "Expand 1 message" at bounding box center [591, 347] width 707 height 21
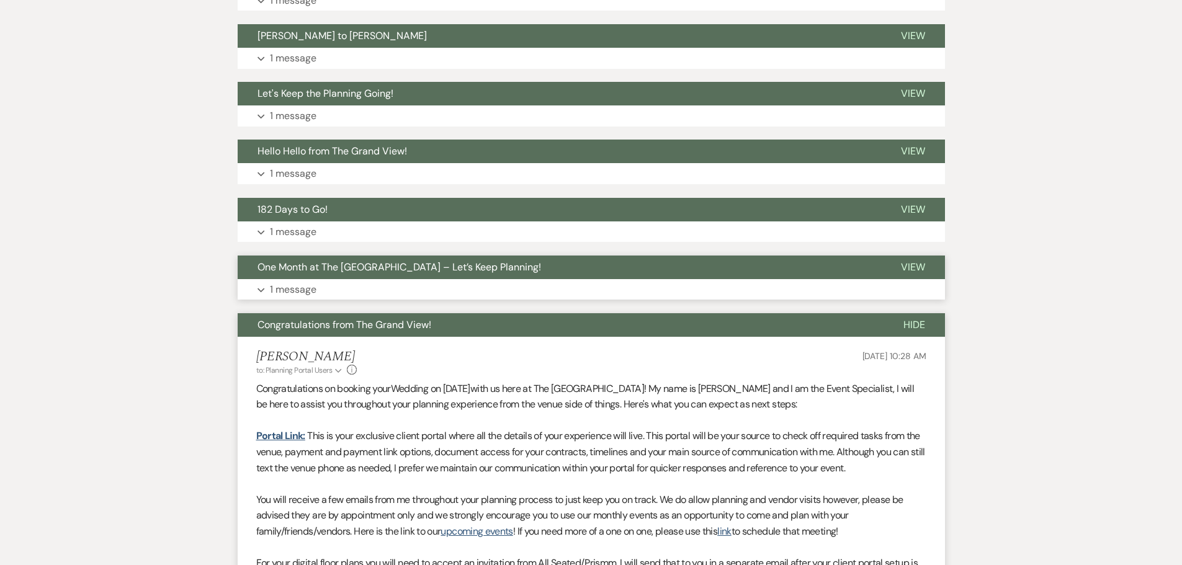
click at [354, 279] on button "Expand 1 message" at bounding box center [591, 289] width 707 height 21
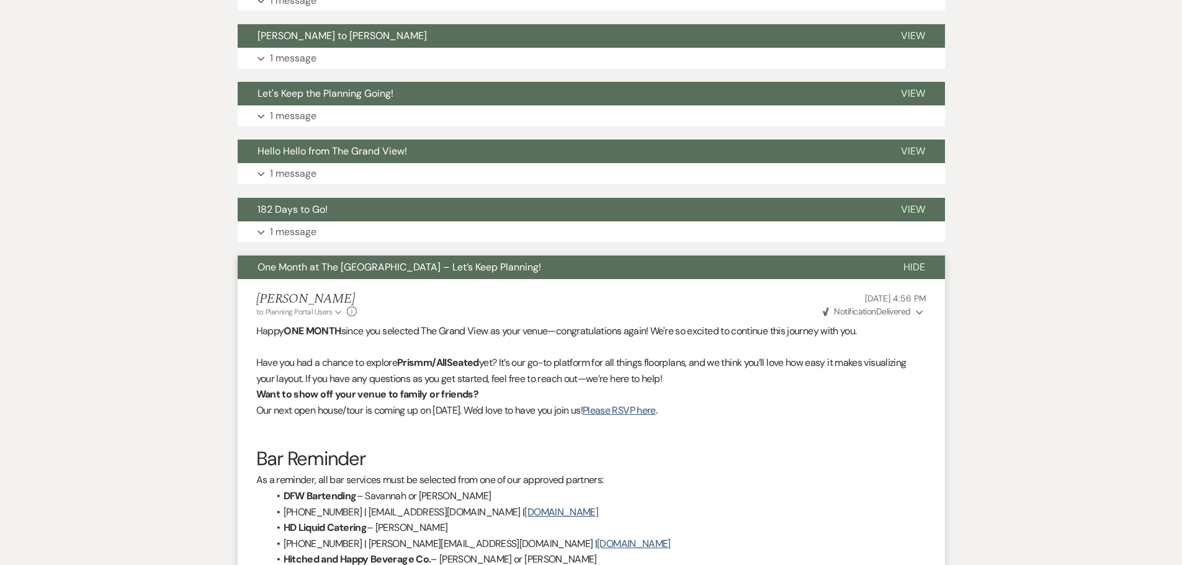
click at [352, 222] on button "Expand 1 message" at bounding box center [591, 232] width 707 height 21
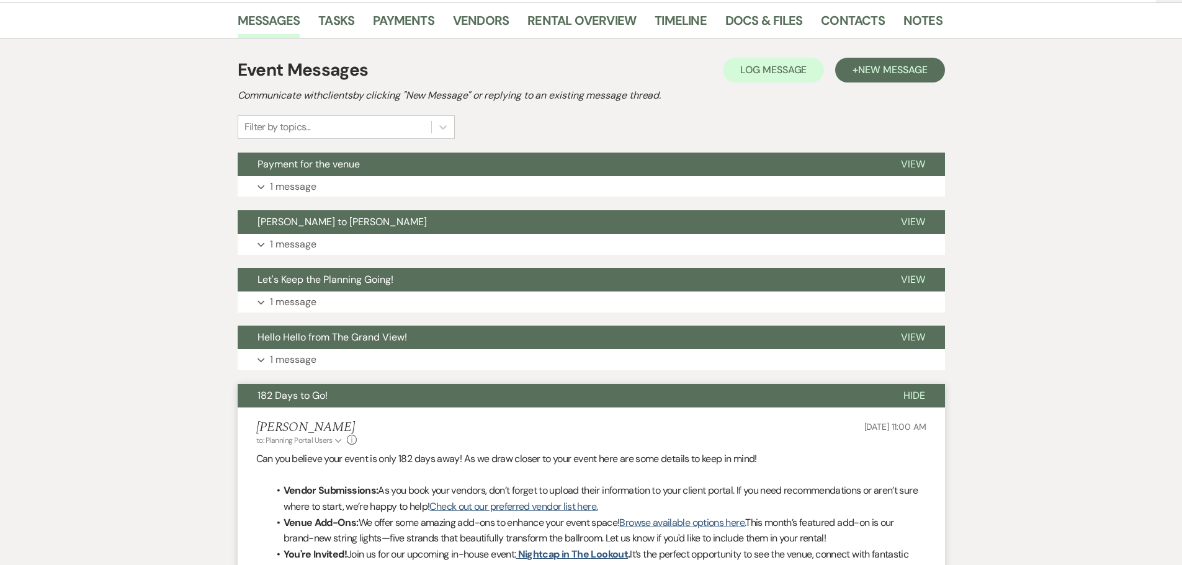
scroll to position [186, 0]
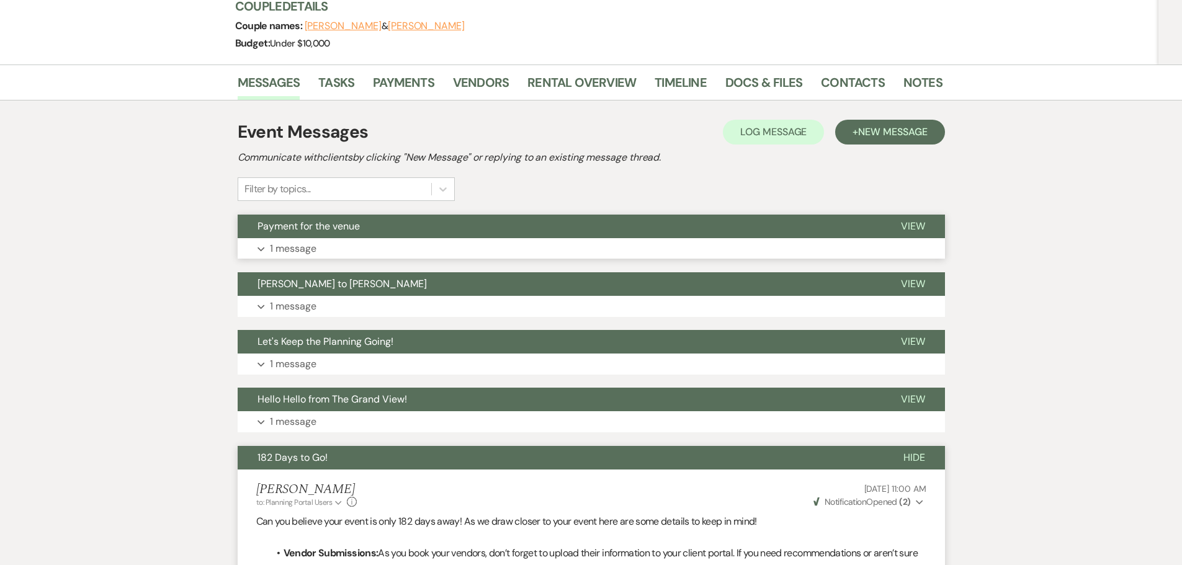
click at [366, 238] on button "Expand 1 message" at bounding box center [591, 248] width 707 height 21
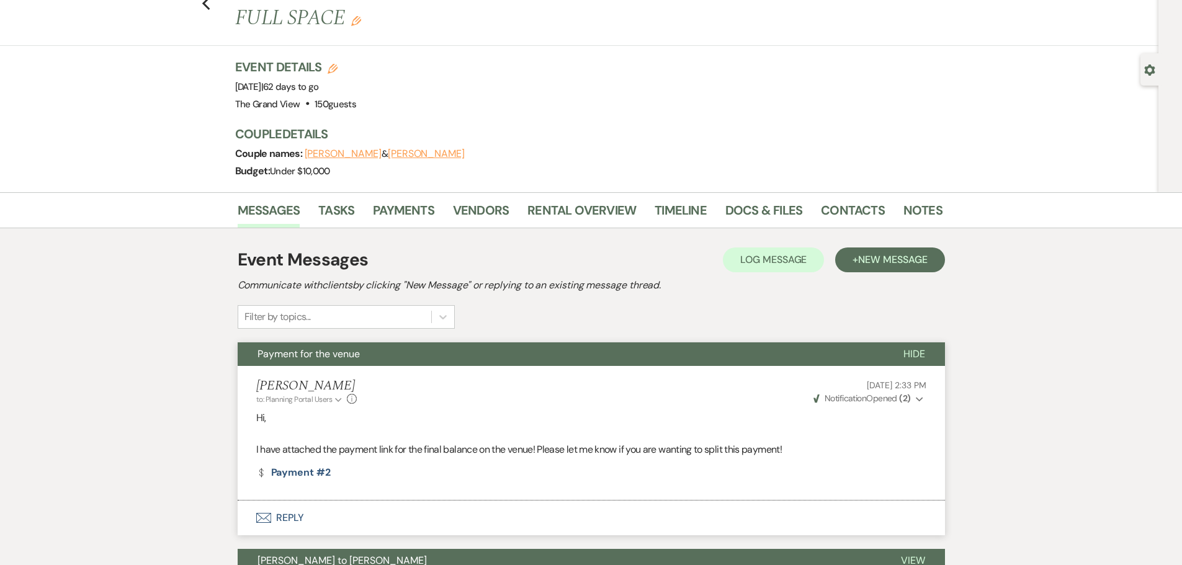
scroll to position [0, 0]
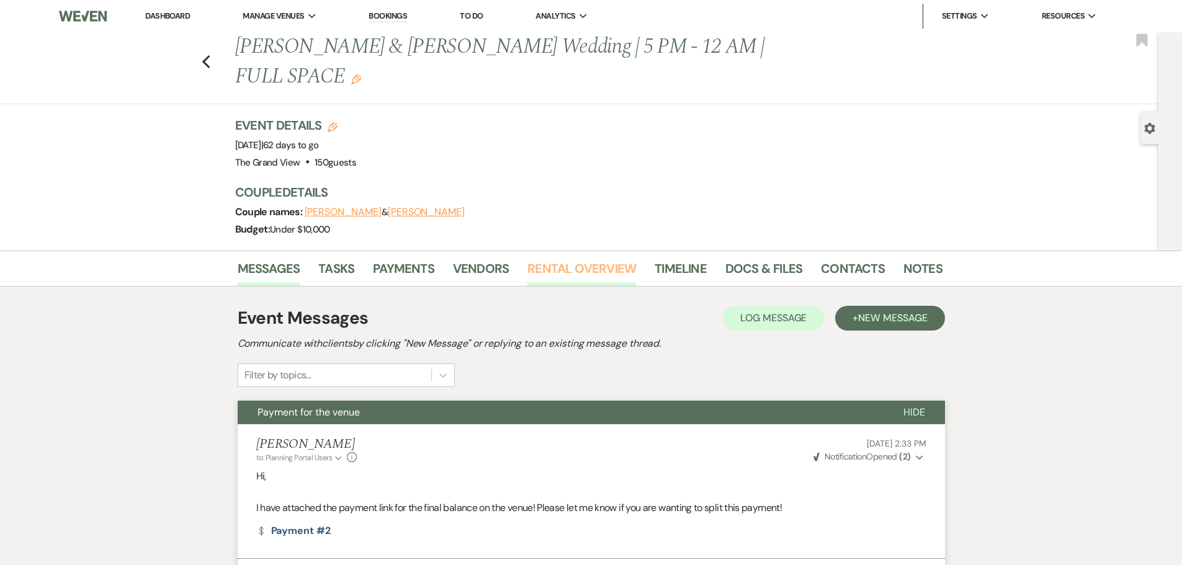
click at [578, 259] on link "Rental Overview" at bounding box center [582, 272] width 109 height 27
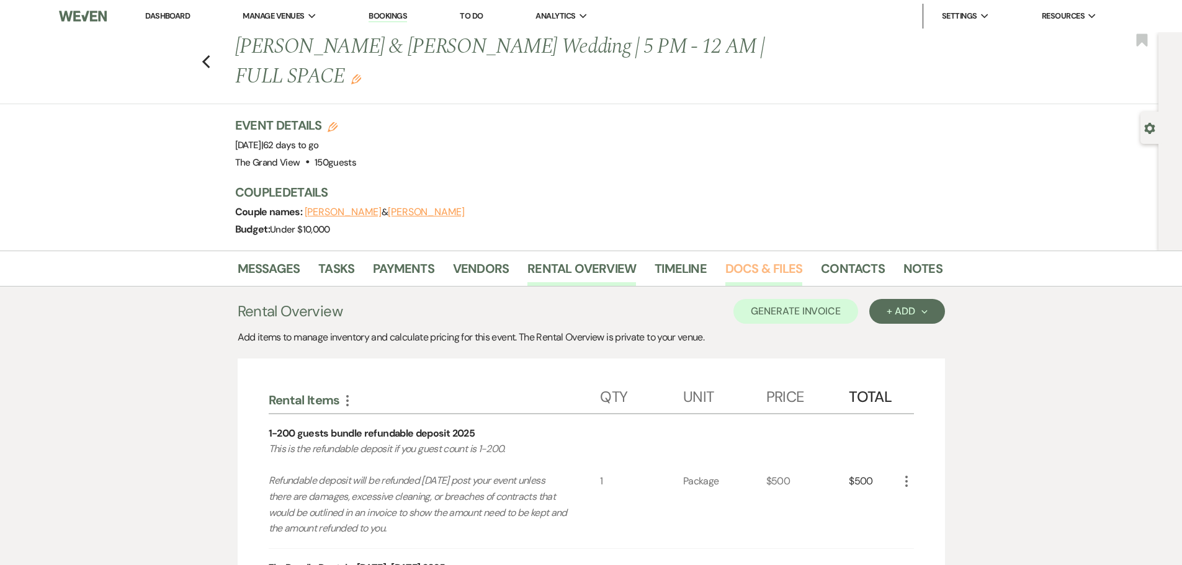
click at [745, 259] on link "Docs & Files" at bounding box center [763, 272] width 77 height 27
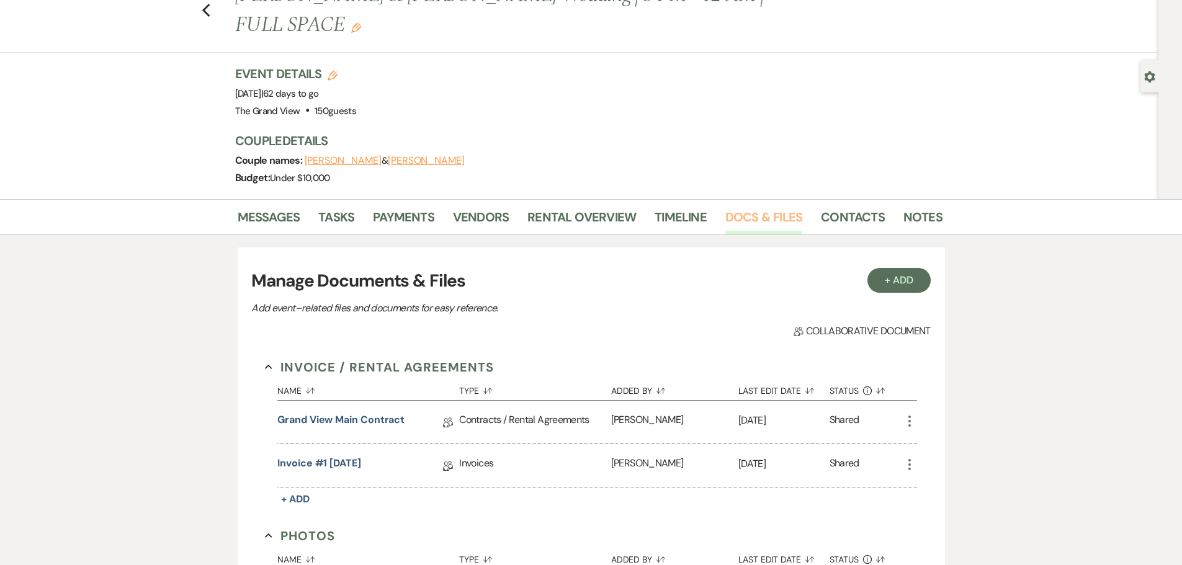
scroll to position [124, 0]
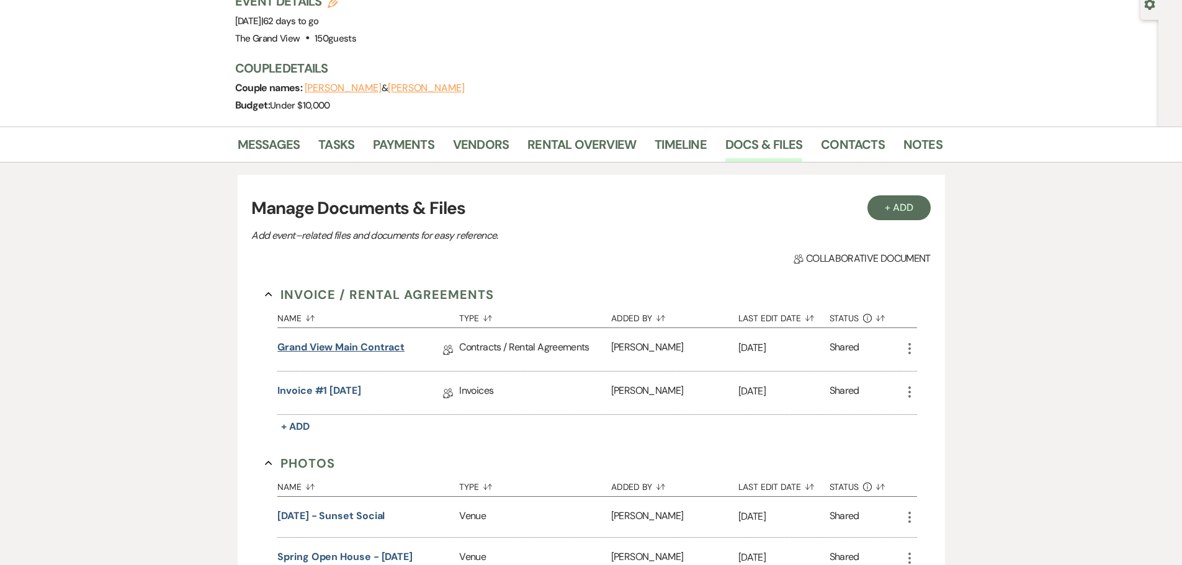
click at [363, 340] on link "Grand View Main Contract" at bounding box center [340, 349] width 127 height 19
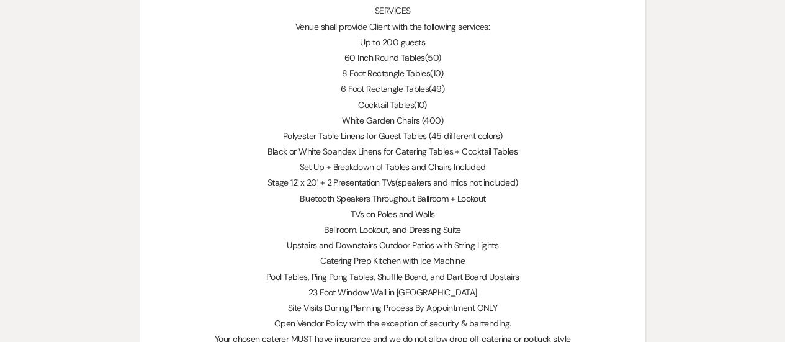
scroll to position [781, 0]
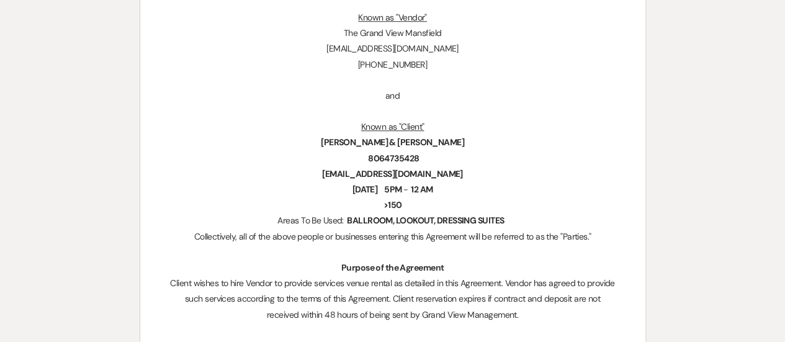
scroll to position [428, 0]
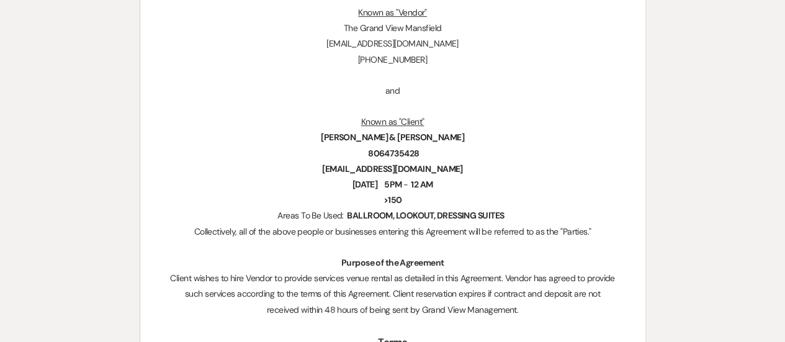
click at [560, 108] on p at bounding box center [393, 107] width 446 height 16
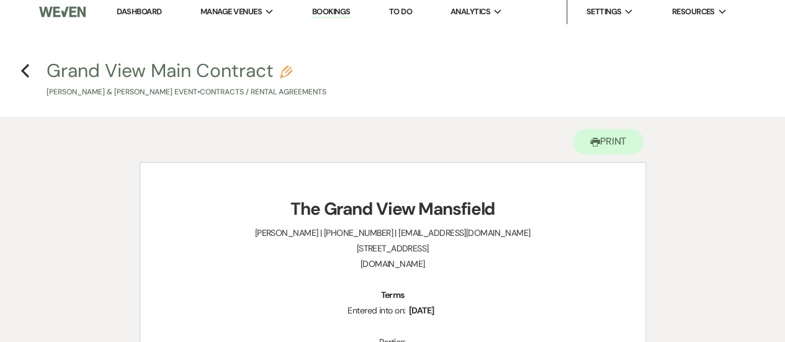
scroll to position [0, 0]
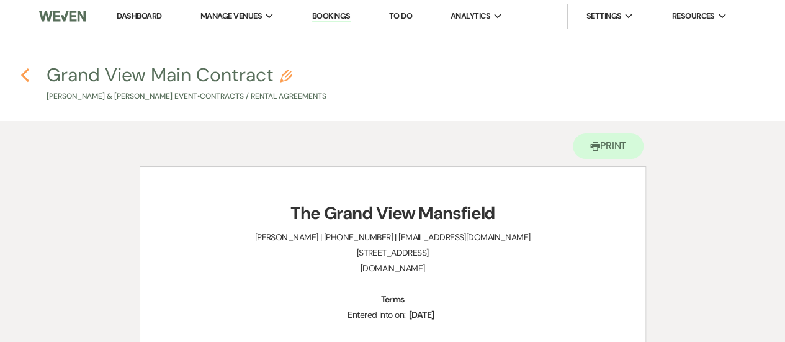
click at [24, 79] on icon "Previous" at bounding box center [24, 75] width 9 height 15
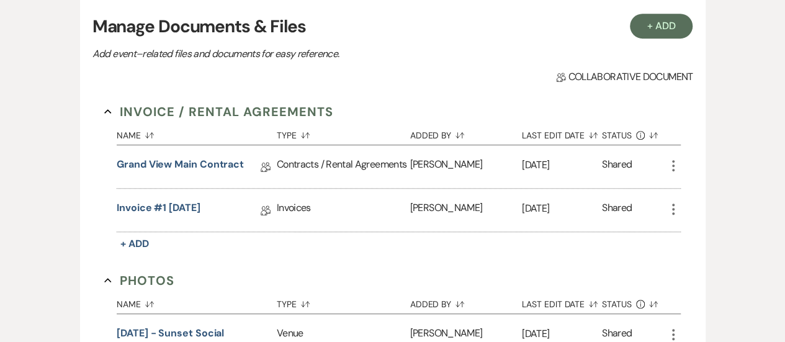
scroll to position [317, 0]
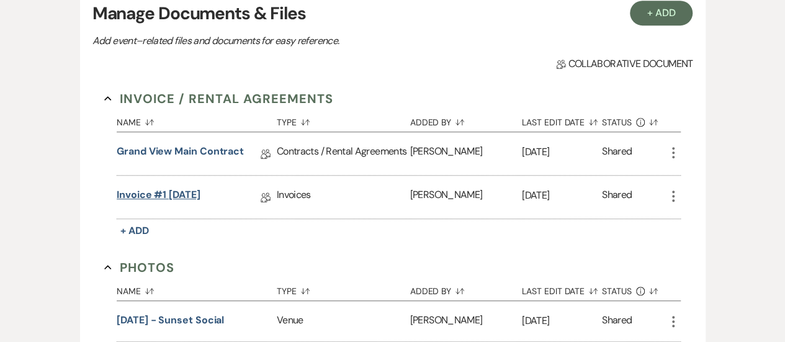
click at [192, 187] on link "Invoice #1 [DATE]" at bounding box center [159, 196] width 84 height 19
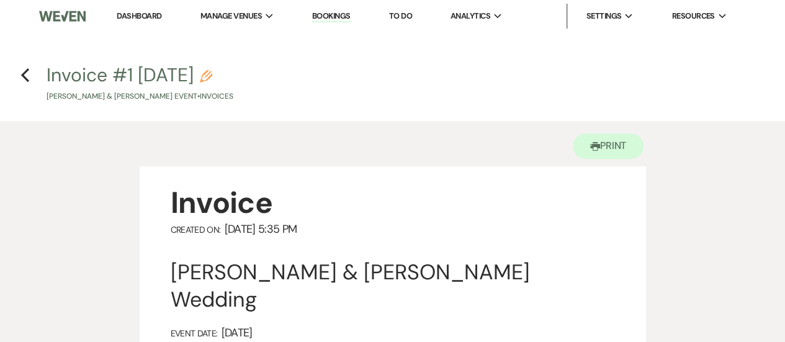
click at [488, 265] on div "[PERSON_NAME] & [PERSON_NAME] Wedding" at bounding box center [393, 286] width 444 height 55
click at [24, 68] on icon "Previous" at bounding box center [24, 75] width 9 height 15
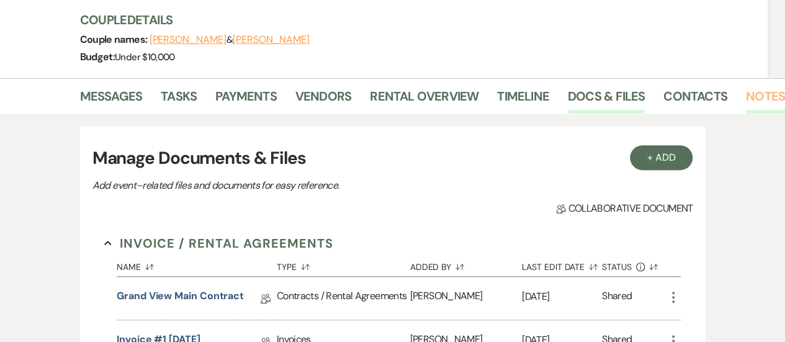
click at [763, 86] on link "Notes" at bounding box center [765, 99] width 39 height 27
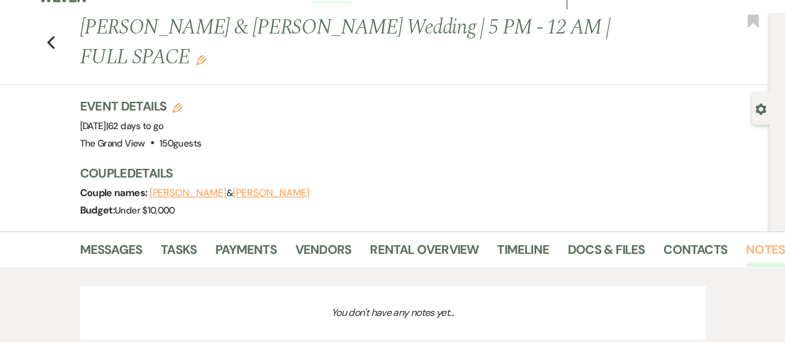
scroll to position [139, 0]
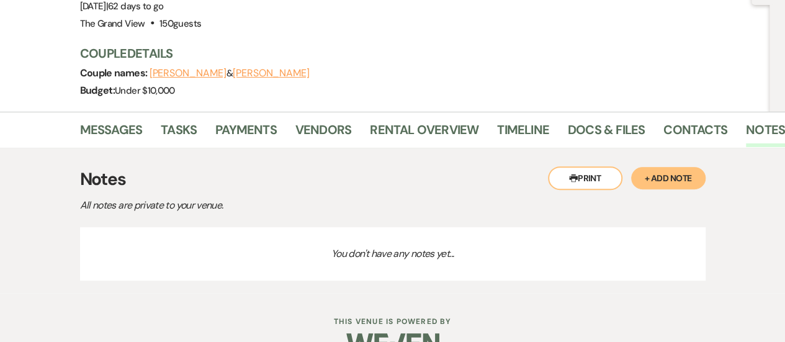
click at [667, 167] on button "+ Add Note" at bounding box center [668, 178] width 74 height 22
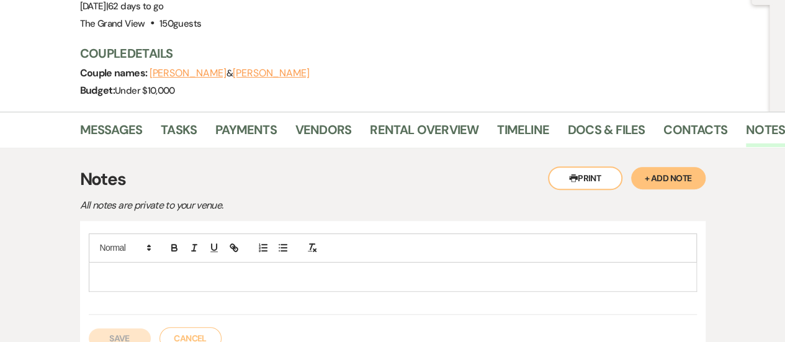
click at [245, 263] on div at bounding box center [392, 277] width 607 height 29
click at [114, 328] on button "Save" at bounding box center [120, 338] width 62 height 20
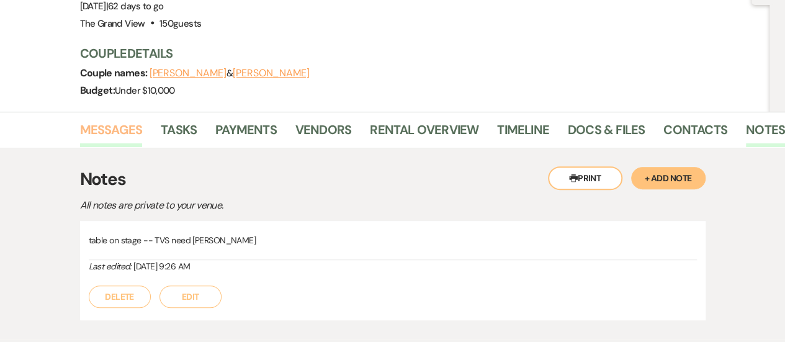
click at [106, 120] on link "Messages" at bounding box center [111, 133] width 63 height 27
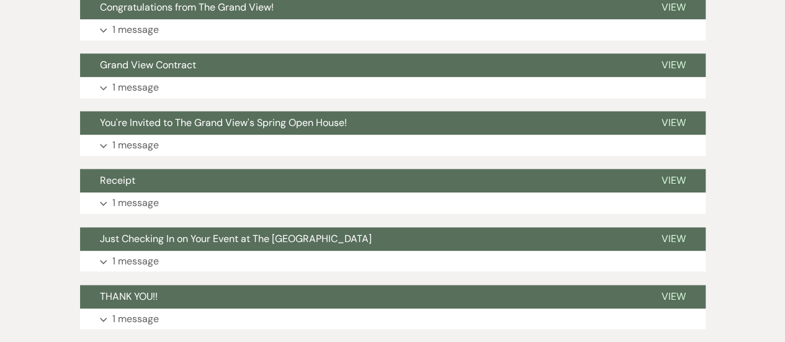
scroll to position [865, 0]
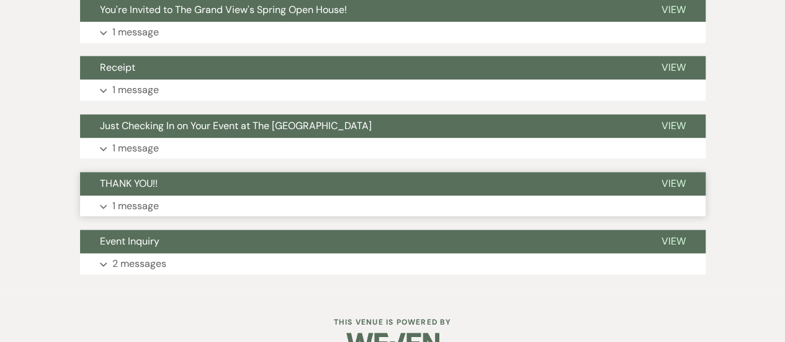
click at [104, 195] on button "Expand 1 message" at bounding box center [393, 205] width 626 height 21
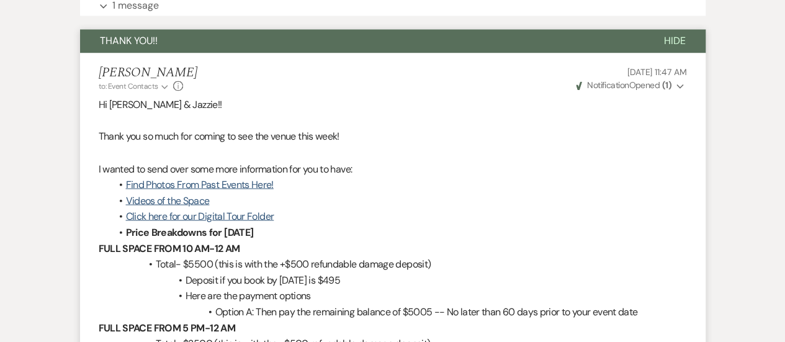
scroll to position [1008, 0]
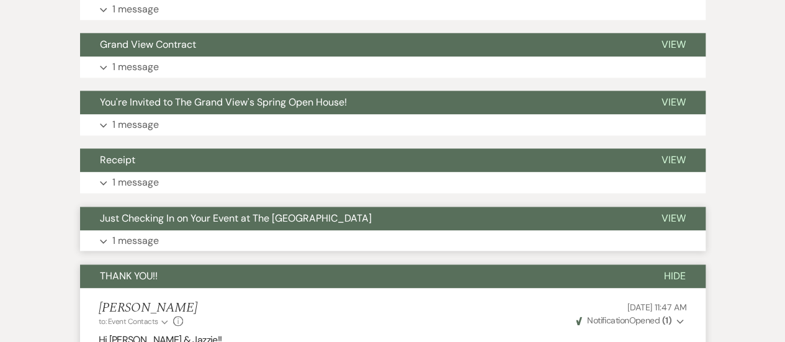
click at [109, 230] on button "Expand 1 message" at bounding box center [393, 240] width 626 height 21
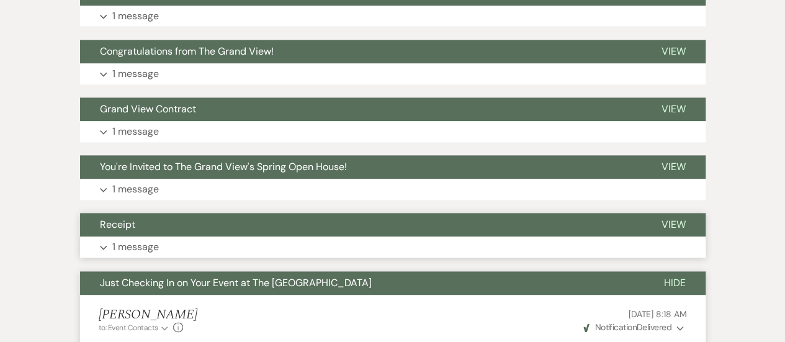
click at [108, 236] on button "Expand 1 message" at bounding box center [393, 246] width 626 height 21
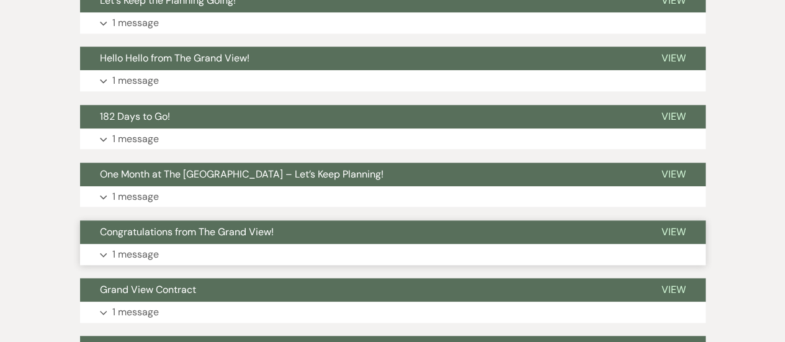
click at [83, 244] on button "Expand 1 message" at bounding box center [393, 254] width 626 height 21
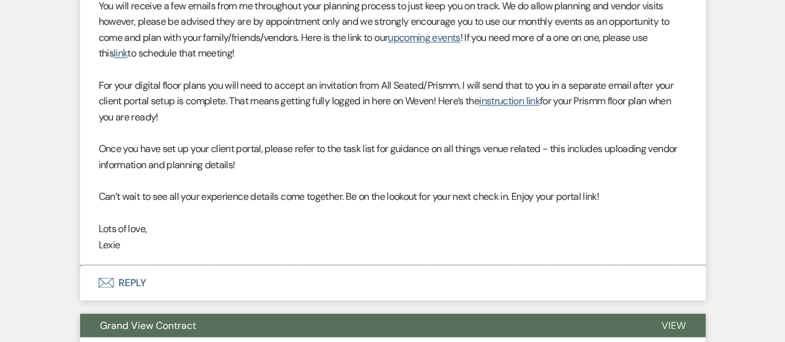
click at [110, 337] on button "Expand 1 message" at bounding box center [393, 347] width 626 height 21
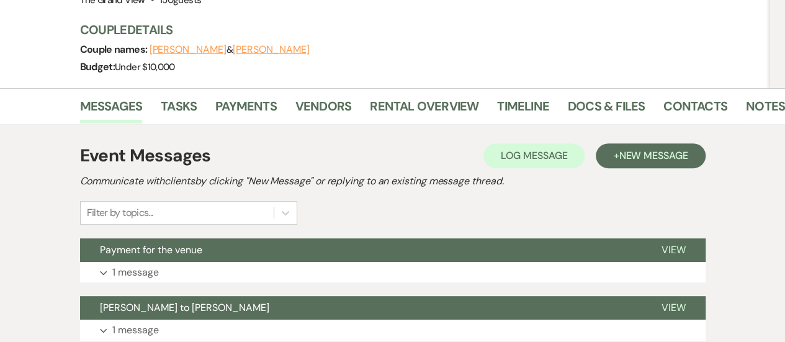
click at [101, 262] on button "Expand 1 message" at bounding box center [393, 272] width 626 height 21
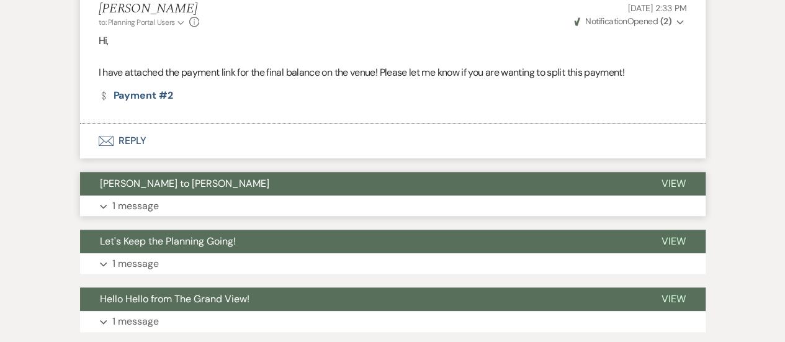
click at [103, 195] on button "Expand 1 message" at bounding box center [393, 205] width 626 height 21
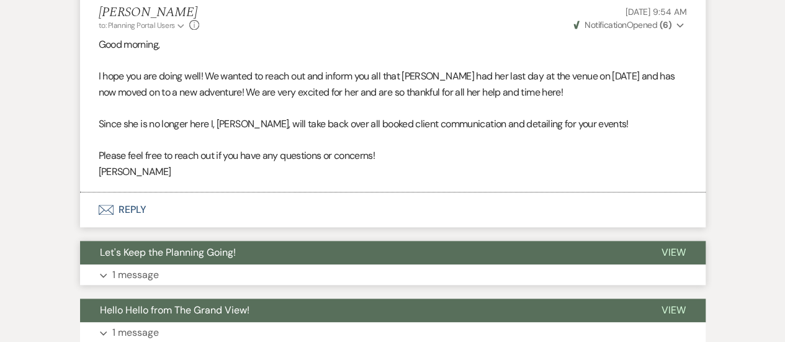
click at [112, 267] on p "1 message" at bounding box center [135, 275] width 47 height 16
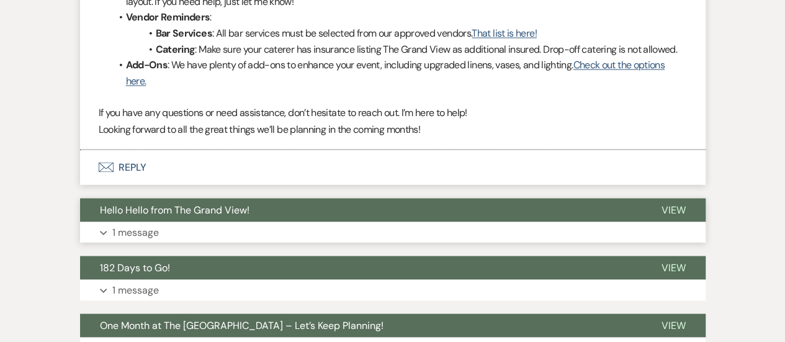
click at [109, 222] on button "Expand 1 message" at bounding box center [393, 232] width 626 height 21
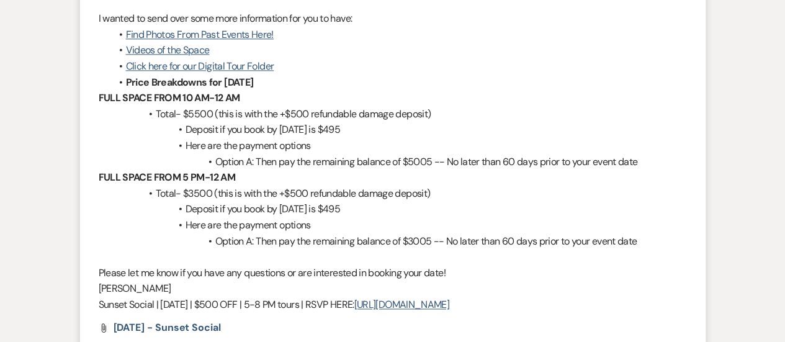
scroll to position [3164, 0]
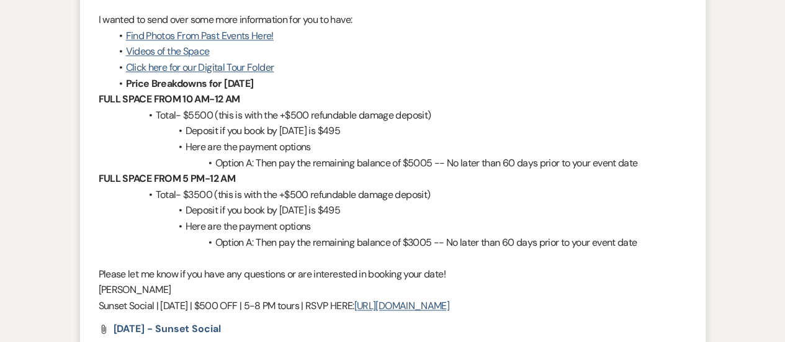
click at [703, 151] on li "[PERSON_NAME] to: Event Contacts Expand Info [DATE] 11:47 AM Weven Check Notifi…" at bounding box center [393, 130] width 626 height 452
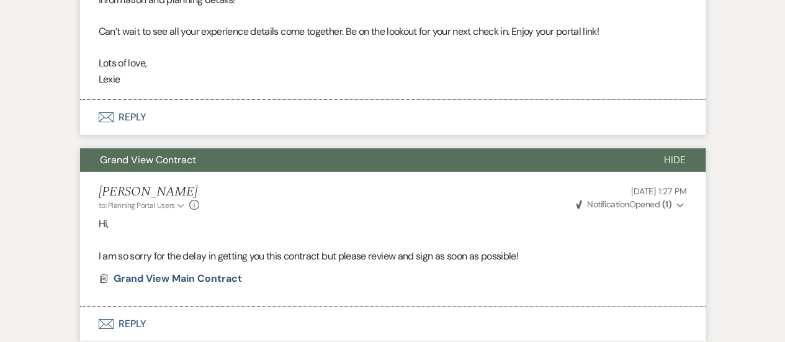
scroll to position [2068, 0]
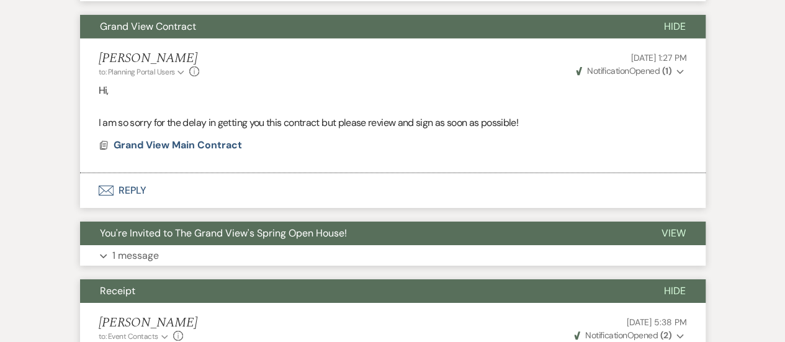
click at [187, 245] on button "Expand 1 message" at bounding box center [393, 255] width 626 height 21
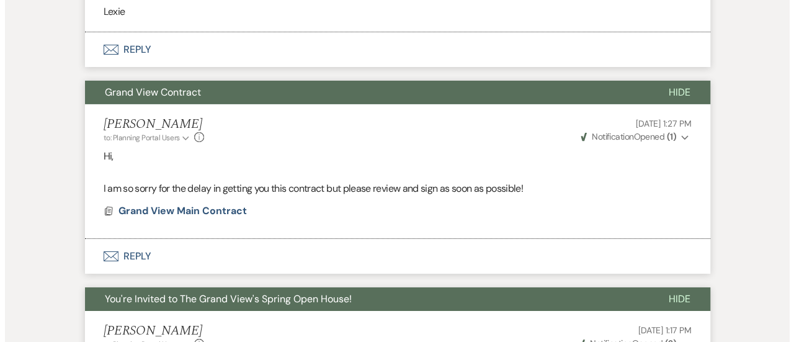
scroll to position [2126, 0]
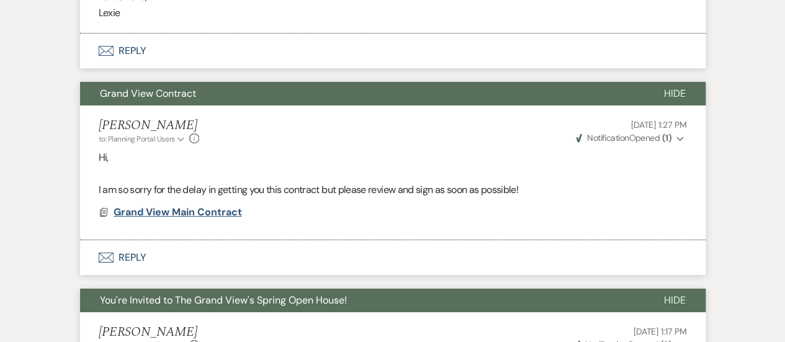
click at [181, 205] on span "Grand View Main Contract" at bounding box center [178, 211] width 128 height 13
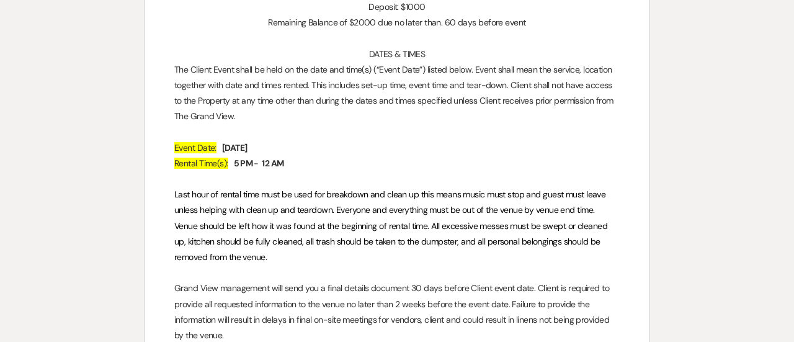
scroll to position [1221, 0]
drag, startPoint x: 312, startPoint y: 84, endPoint x: 344, endPoint y: 119, distance: 47.0
click at [344, 119] on p "The Client Event shall be held on the date and time(s) (“Event Date”) listed be…" at bounding box center [397, 92] width 446 height 63
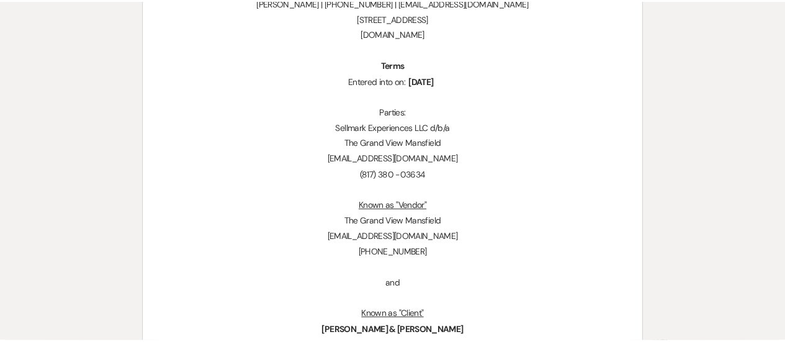
scroll to position [0, 0]
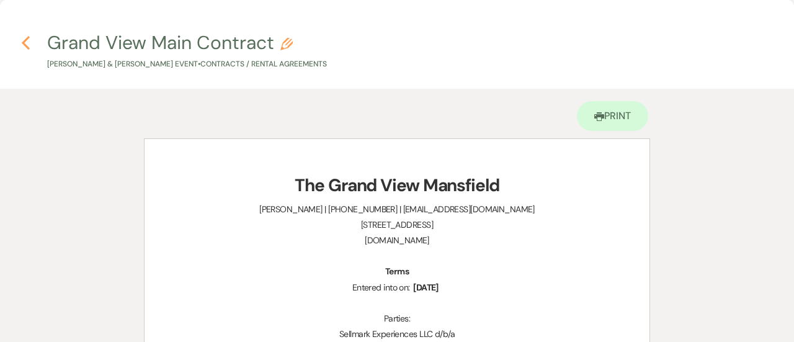
click at [27, 39] on use "button" at bounding box center [26, 43] width 8 height 14
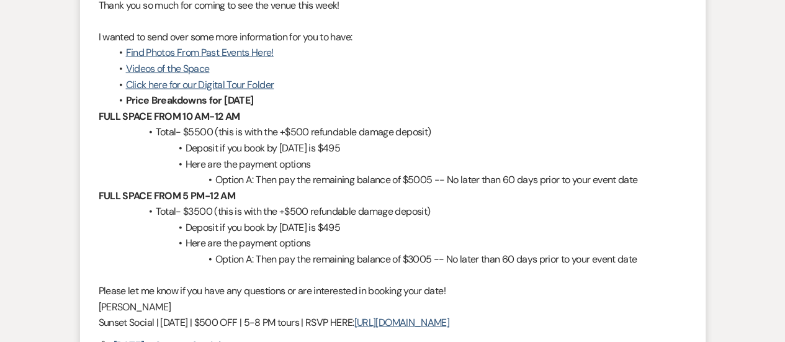
scroll to position [3533, 0]
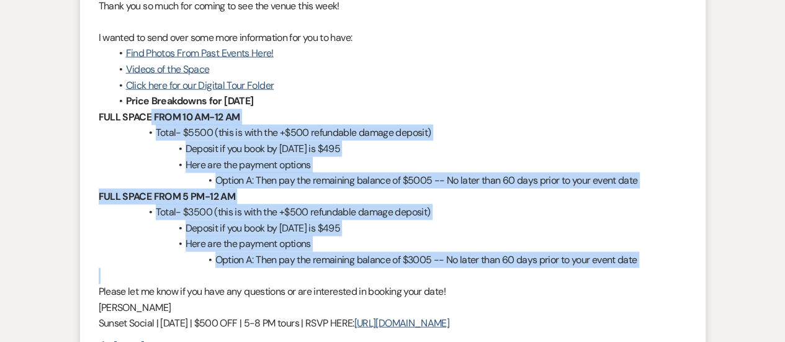
drag, startPoint x: 118, startPoint y: 98, endPoint x: 639, endPoint y: 261, distance: 546.3
click at [639, 261] on div "Hi [PERSON_NAME] & Jazzie!! Thank you so much for coming to see the venue this …" at bounding box center [393, 149] width 588 height 366
click at [310, 157] on li "Here are the payment options" at bounding box center [399, 165] width 576 height 16
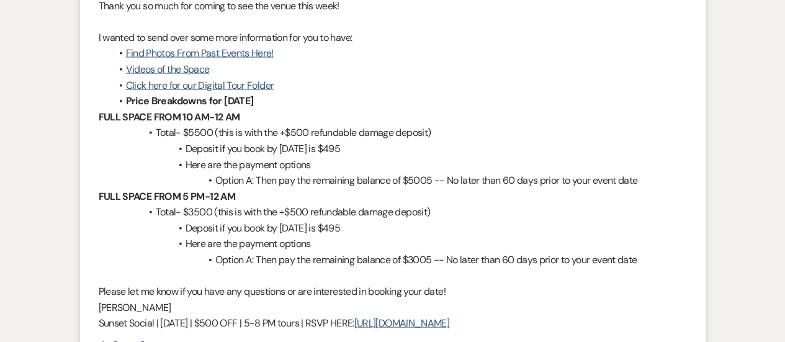
click at [195, 204] on li "Total- $3500 (this is with the +$500 refundable damage deposit)" at bounding box center [399, 212] width 576 height 16
drag, startPoint x: 185, startPoint y: 196, endPoint x: 211, endPoint y: 197, distance: 26.1
click at [211, 204] on li "Total- $3500 (this is with the +$500 refundable damage deposit)" at bounding box center [399, 212] width 576 height 16
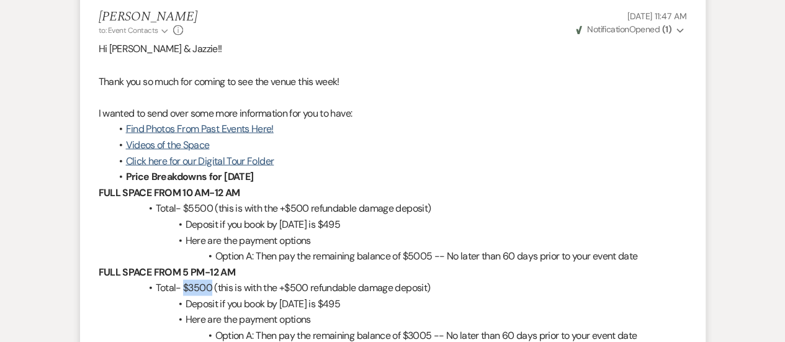
scroll to position [3454, 0]
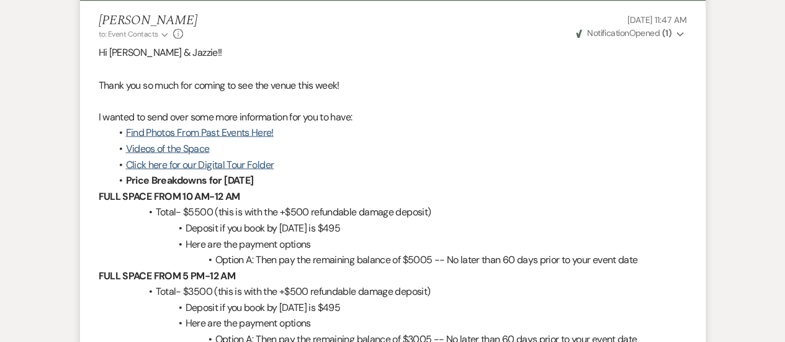
click at [125, 172] on li "Price Breakdowns for [DATE]" at bounding box center [399, 180] width 576 height 16
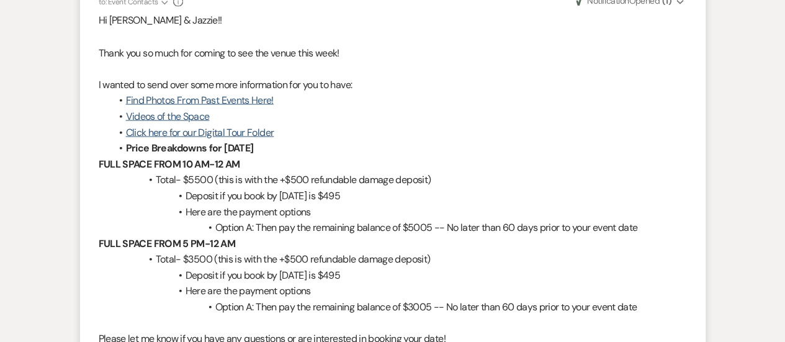
scroll to position [3486, 0]
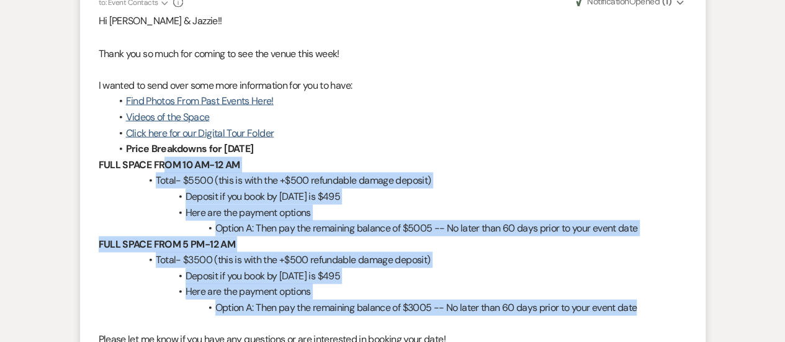
drag, startPoint x: 125, startPoint y: 148, endPoint x: 647, endPoint y: 287, distance: 539.4
click at [647, 287] on div "Hi [PERSON_NAME] & Jazzie!! Thank you so much for coming to see the venue this …" at bounding box center [393, 196] width 588 height 366
drag, startPoint x: 647, startPoint y: 287, endPoint x: 195, endPoint y: 273, distance: 452.0
click at [195, 283] on li "Here are the payment options" at bounding box center [399, 291] width 576 height 16
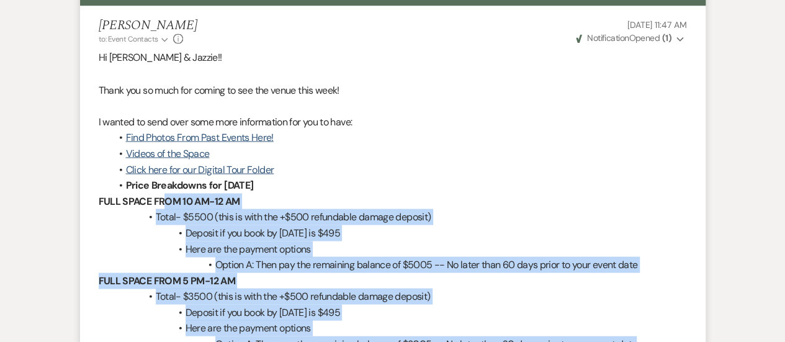
click at [542, 177] on li "Price Breakdowns for [DATE]" at bounding box center [399, 185] width 576 height 16
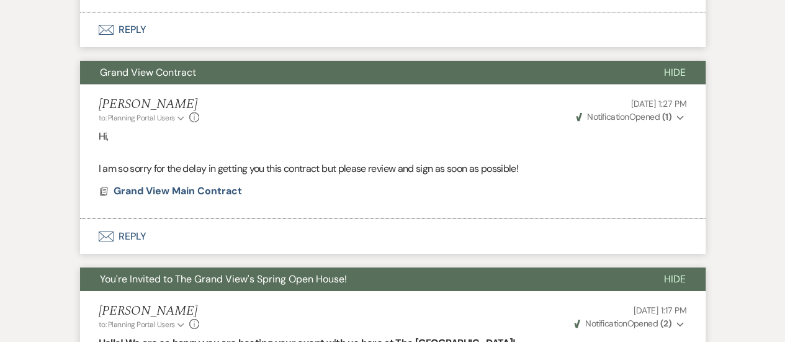
scroll to position [2149, 0]
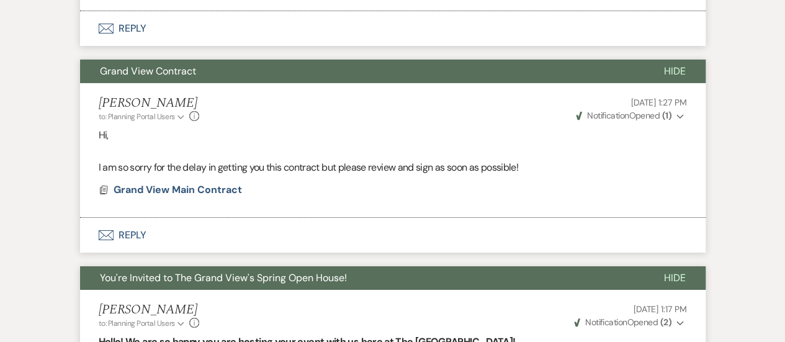
click at [624, 182] on li "[PERSON_NAME] to: Planning Portal Users Expand Info [DATE] 1:27 PM Weven Check …" at bounding box center [393, 150] width 626 height 135
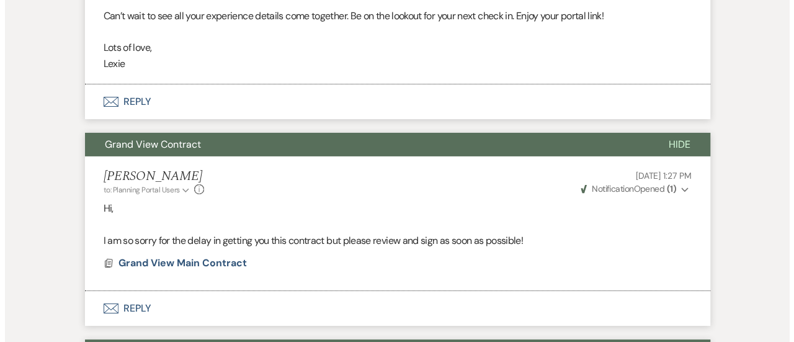
scroll to position [2077, 0]
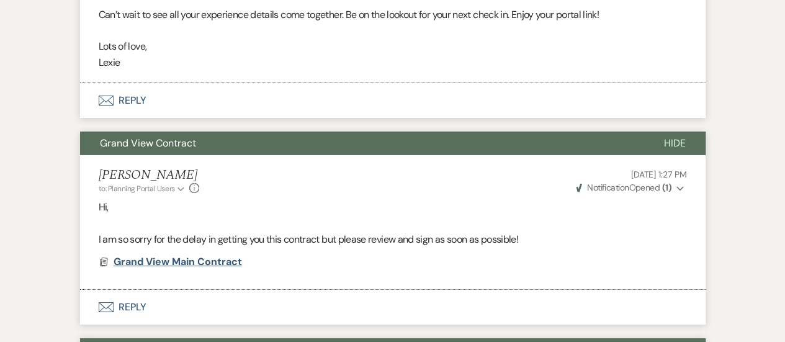
click at [227, 255] on span "Grand View Main Contract" at bounding box center [178, 261] width 128 height 13
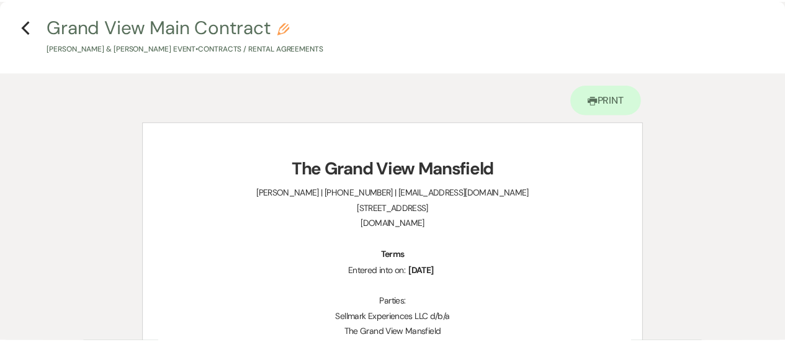
scroll to position [16, 0]
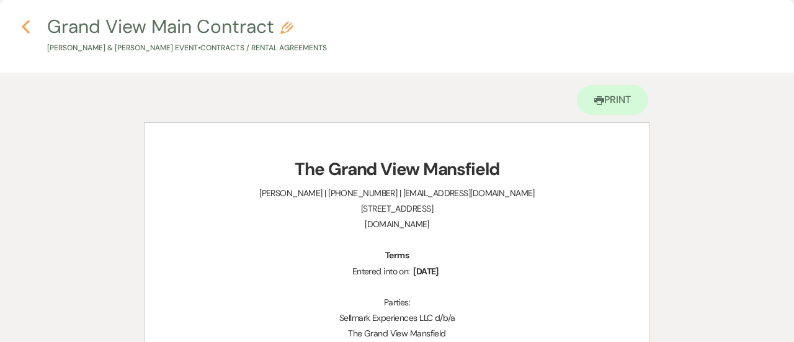
click at [25, 30] on icon "Previous" at bounding box center [25, 26] width 9 height 15
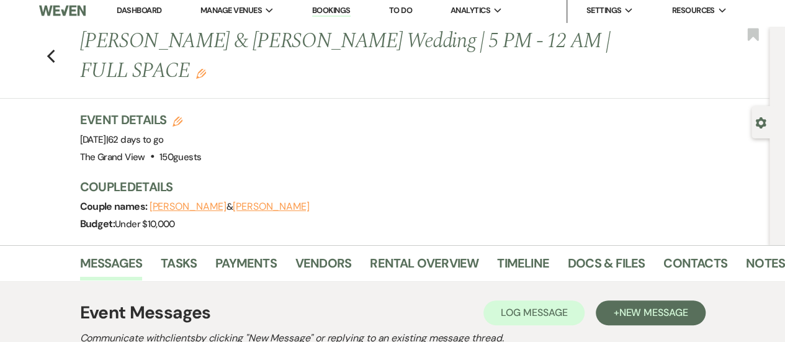
scroll to position [0, 0]
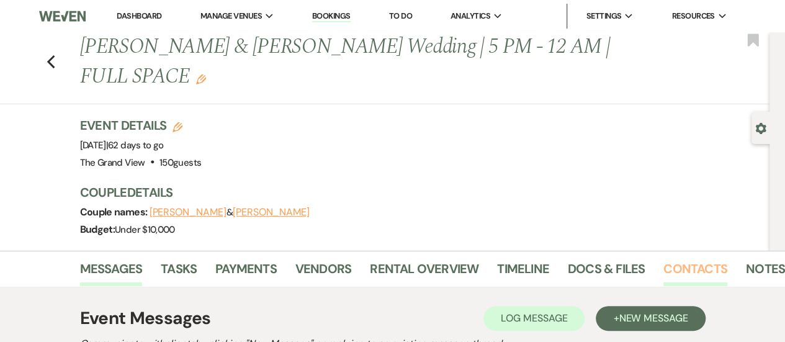
click at [694, 259] on link "Contacts" at bounding box center [695, 272] width 64 height 27
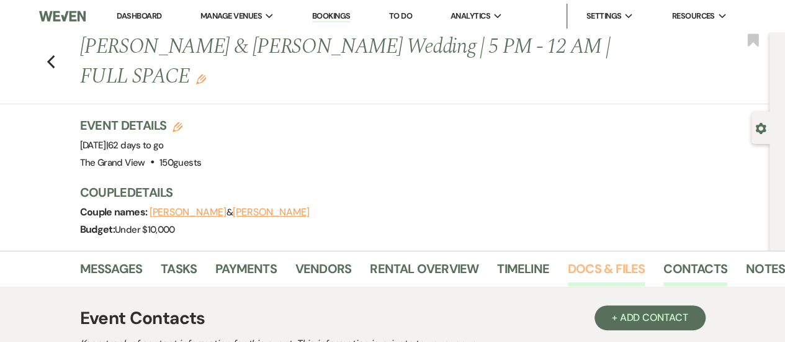
click at [634, 259] on link "Docs & Files" at bounding box center [606, 272] width 77 height 27
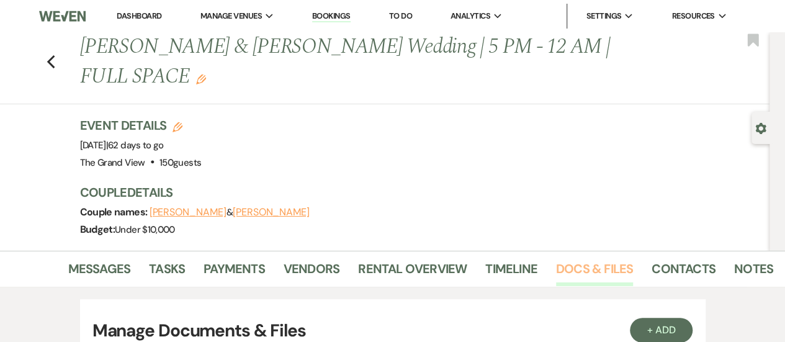
scroll to position [0, 11]
click at [699, 259] on link "Contacts" at bounding box center [684, 272] width 64 height 27
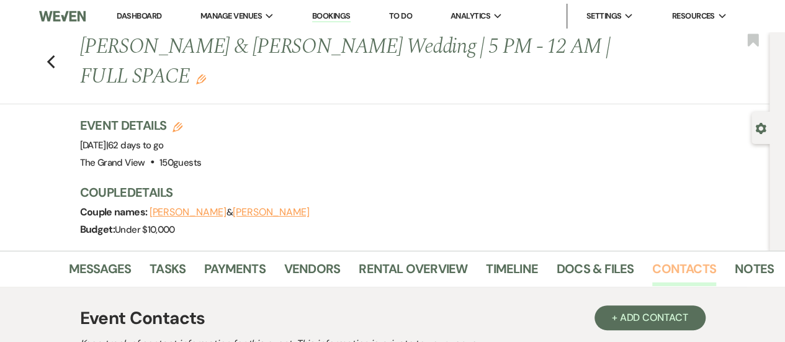
scroll to position [250, 0]
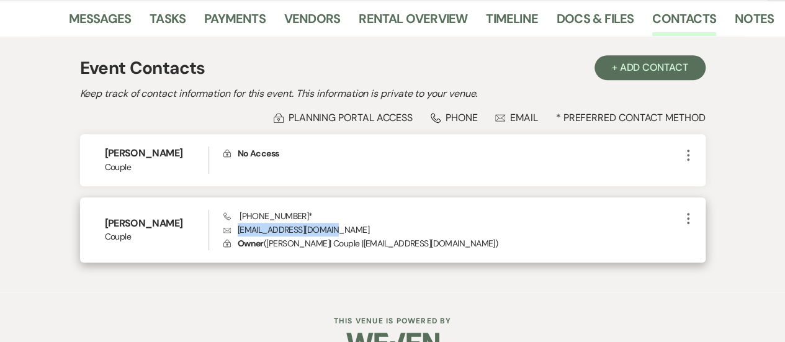
drag, startPoint x: 344, startPoint y: 198, endPoint x: 238, endPoint y: 202, distance: 106.2
click at [238, 223] on p "Envelope [EMAIL_ADDRESS][DOMAIN_NAME]" at bounding box center [451, 230] width 457 height 14
copy p "[EMAIL_ADDRESS][DOMAIN_NAME]"
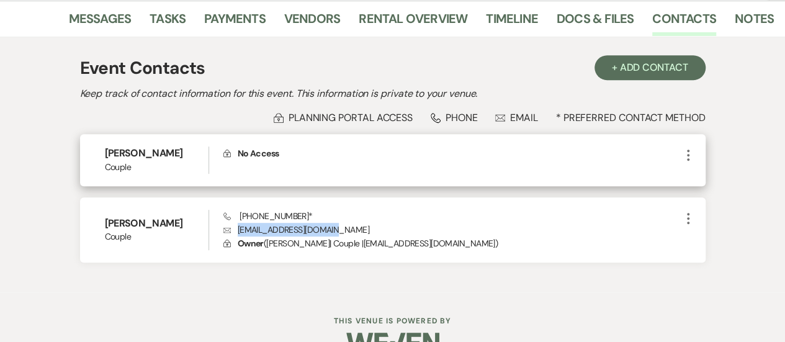
scroll to position [0, 0]
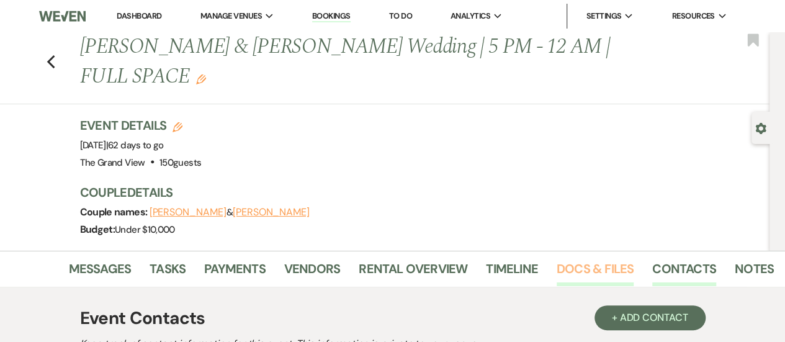
click at [592, 259] on link "Docs & Files" at bounding box center [595, 272] width 77 height 27
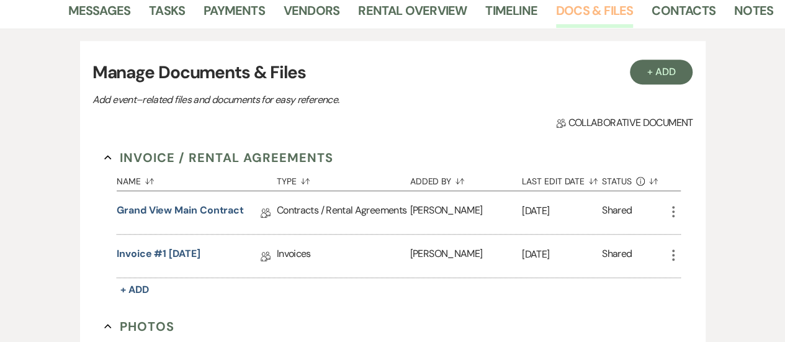
scroll to position [269, 0]
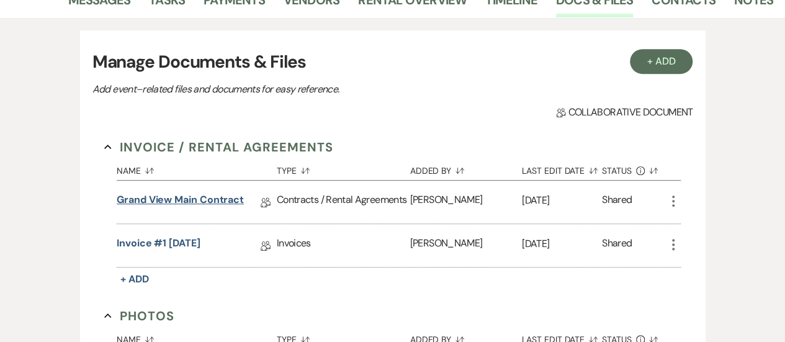
click at [211, 192] on link "Grand View Main Contract" at bounding box center [180, 201] width 127 height 19
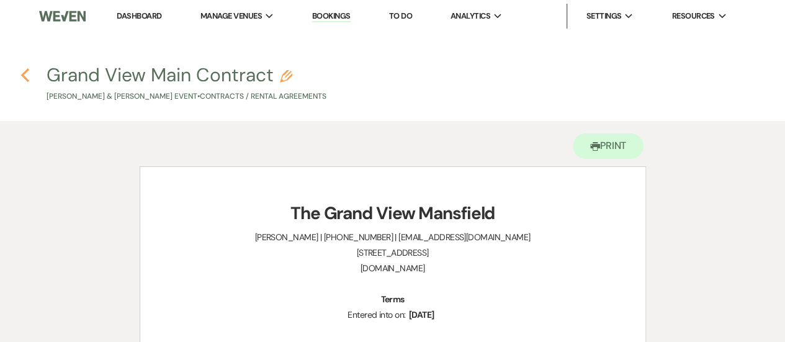
click at [21, 71] on icon "Previous" at bounding box center [24, 75] width 9 height 15
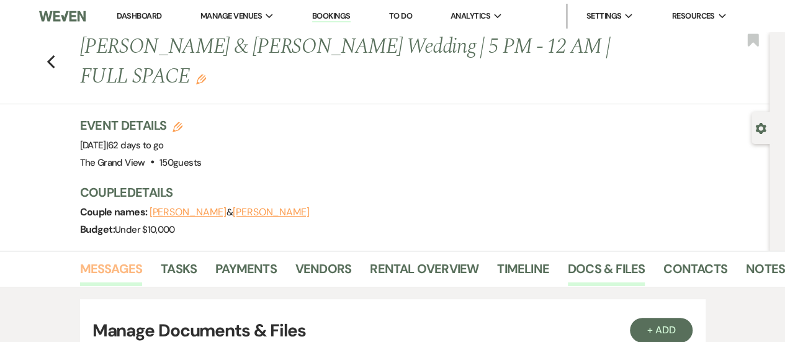
click at [87, 259] on link "Messages" at bounding box center [111, 272] width 63 height 27
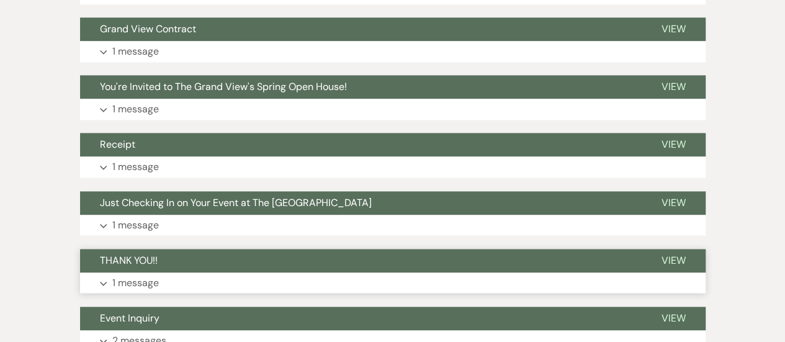
click at [121, 275] on p "1 message" at bounding box center [135, 283] width 47 height 16
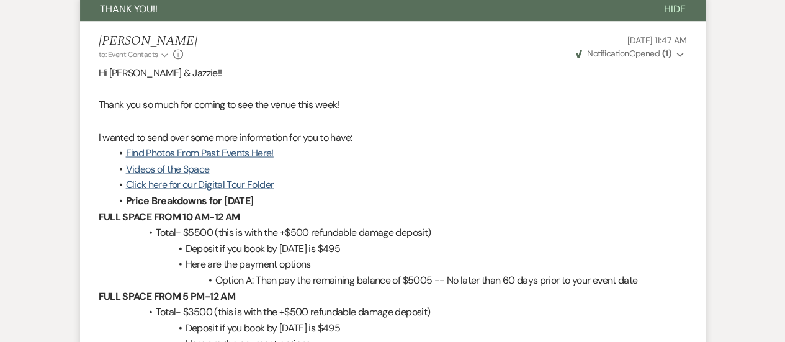
scroll to position [1046, 0]
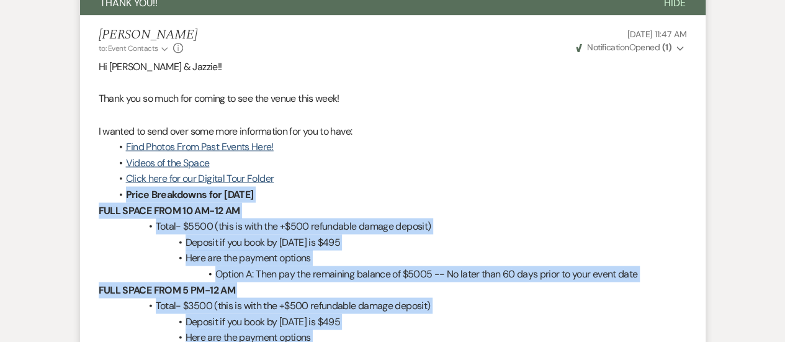
drag, startPoint x: 127, startPoint y: 161, endPoint x: 668, endPoint y: 331, distance: 566.5
click at [668, 331] on div "Hi [PERSON_NAME] & Jazzie!! Thank you so much for coming to see the venue this …" at bounding box center [393, 242] width 588 height 366
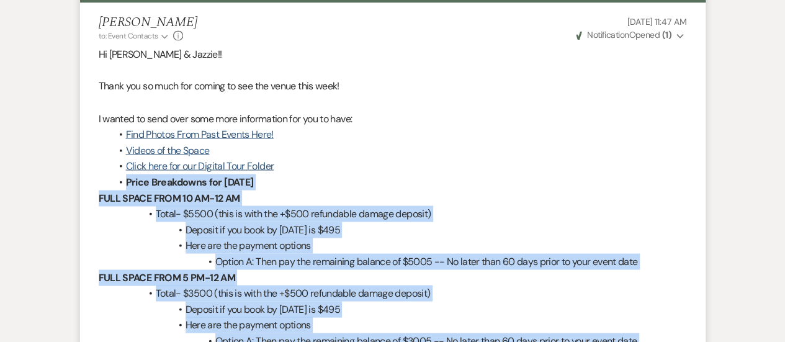
scroll to position [1057, 0]
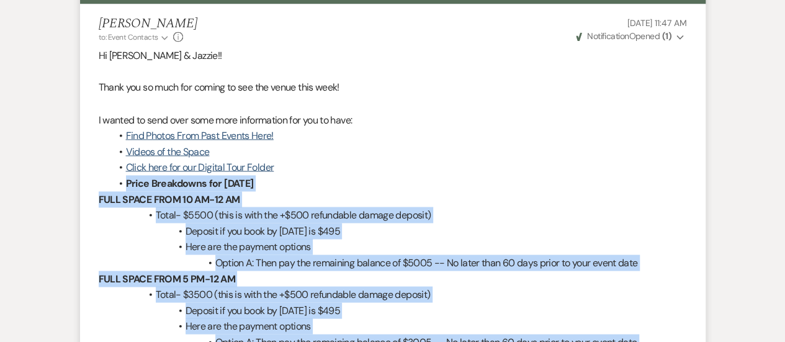
copy div "Price Breakdowns for [DATE] FULL SPACE FROM 10 AM-12 AM Total- $5500 (this is w…"
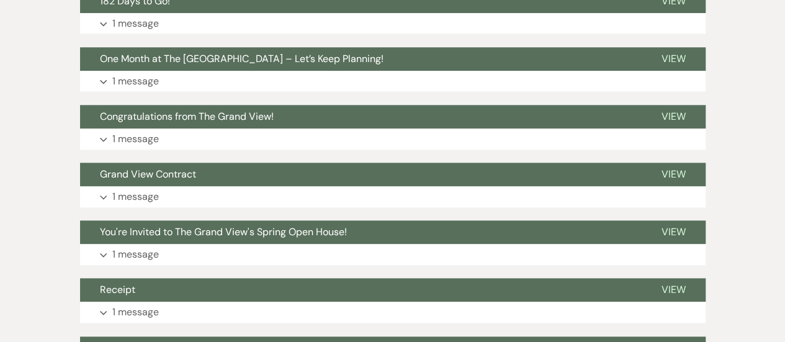
scroll to position [642, 0]
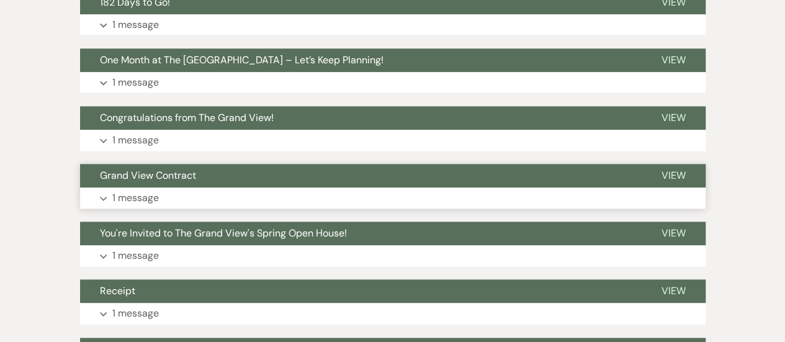
click at [429, 187] on button "Expand 1 message" at bounding box center [393, 197] width 626 height 21
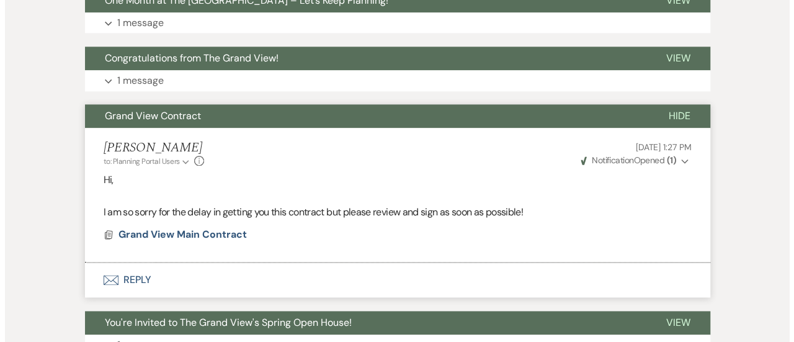
scroll to position [700, 0]
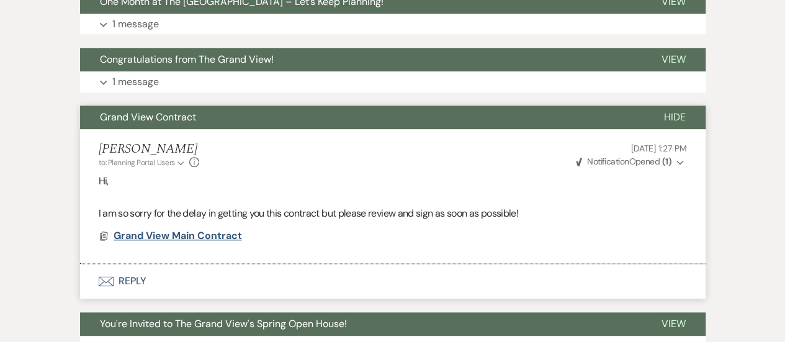
click at [237, 229] on span "Grand View Main Contract" at bounding box center [178, 235] width 128 height 13
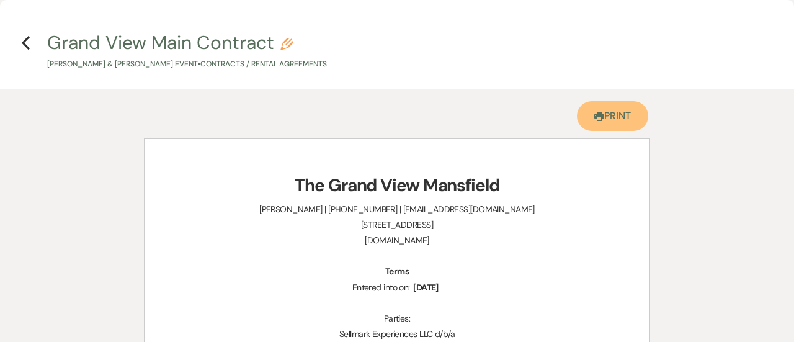
click at [603, 125] on link "Printer Print" at bounding box center [612, 116] width 71 height 30
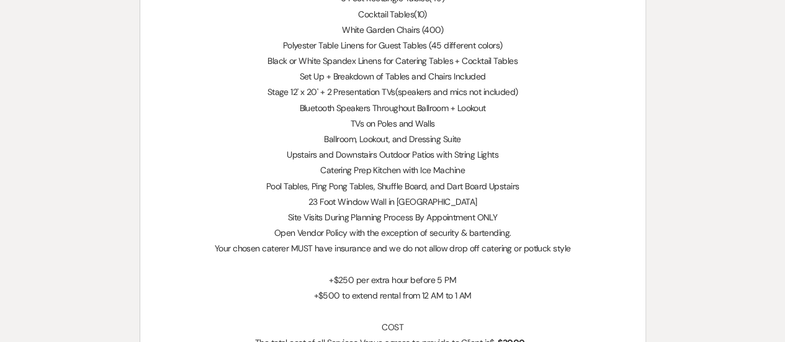
scroll to position [856, 0]
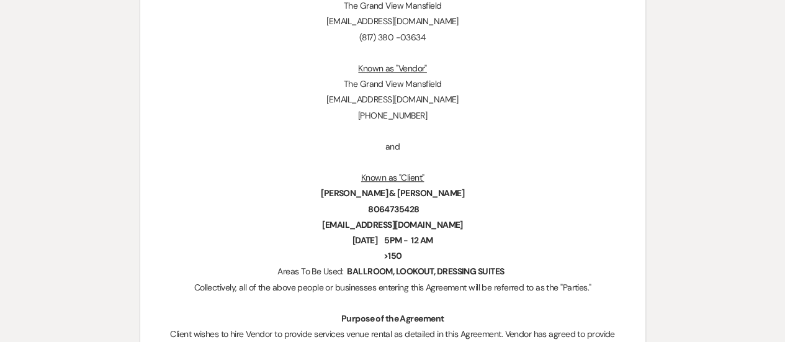
scroll to position [0, 0]
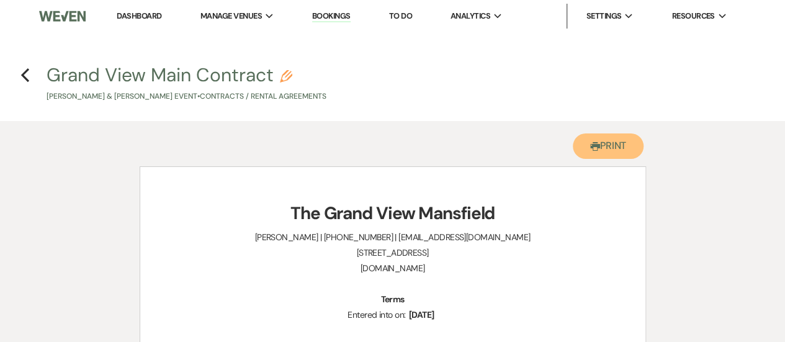
click at [600, 153] on button "Printer Print" at bounding box center [608, 145] width 71 height 25
click at [29, 65] on div "Previous" at bounding box center [24, 73] width 9 height 20
click at [25, 74] on icon "Previous" at bounding box center [24, 75] width 9 height 15
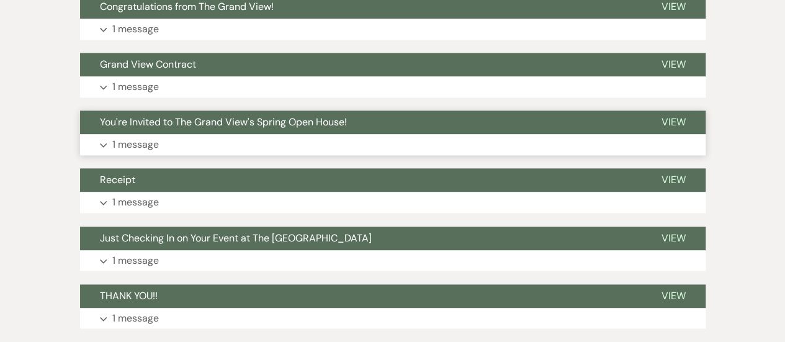
scroll to position [753, 0]
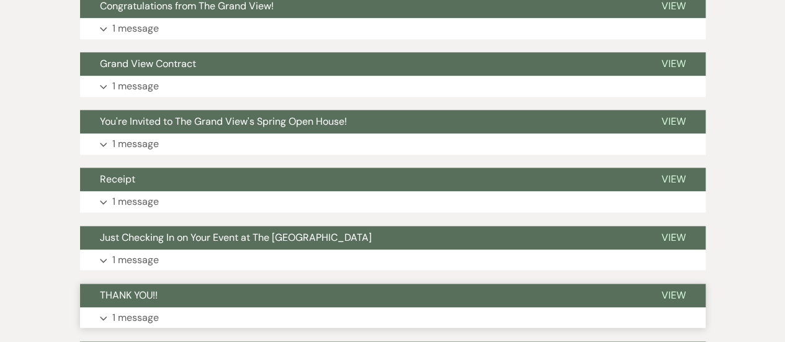
click at [159, 284] on button "THANK YOU!!" at bounding box center [361, 296] width 562 height 24
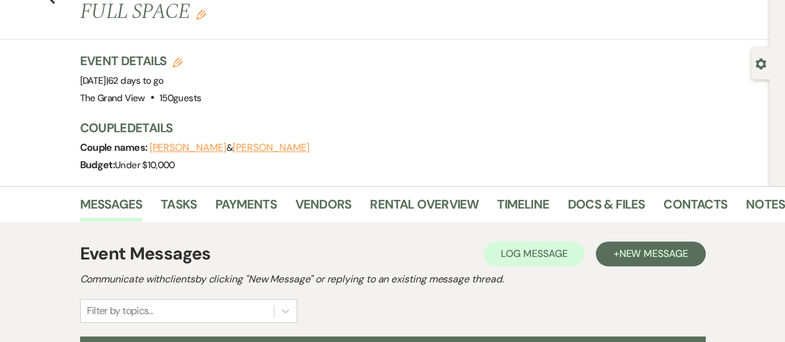
scroll to position [62, 0]
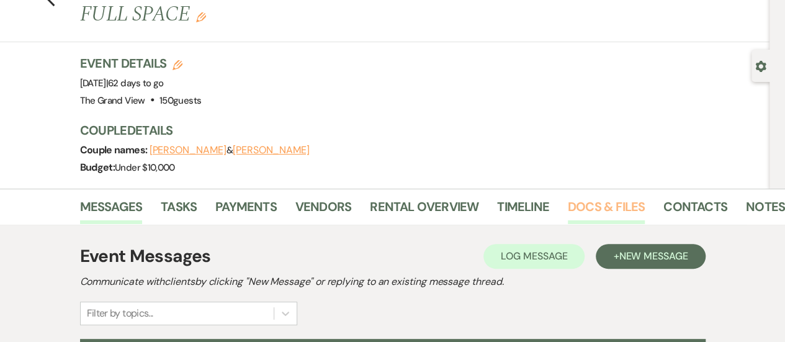
click at [619, 197] on link "Docs & Files" at bounding box center [606, 210] width 77 height 27
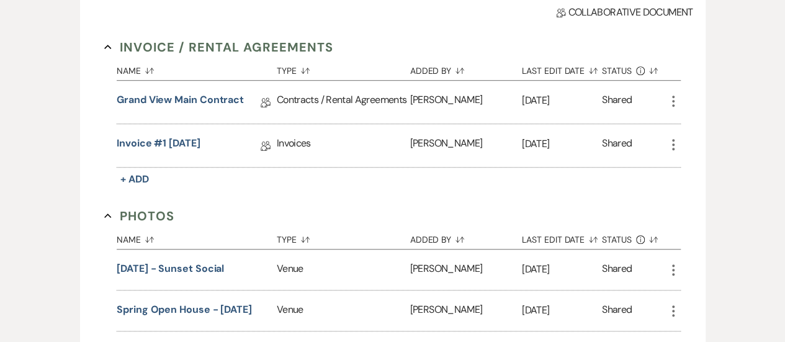
scroll to position [369, 0]
click at [200, 136] on link "Invoice #1 [DATE]" at bounding box center [159, 145] width 84 height 19
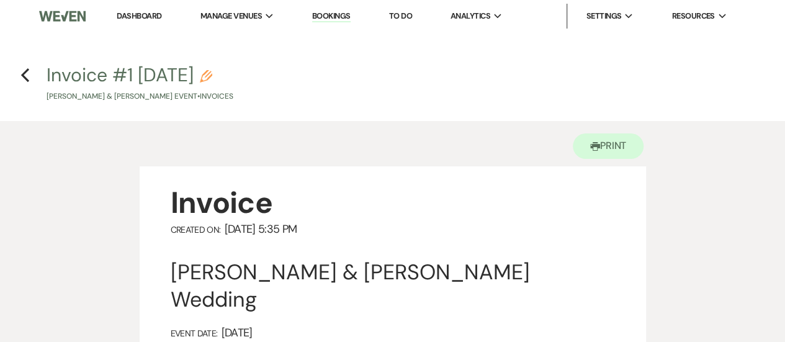
click at [20, 76] on icon "Previous" at bounding box center [24, 75] width 9 height 15
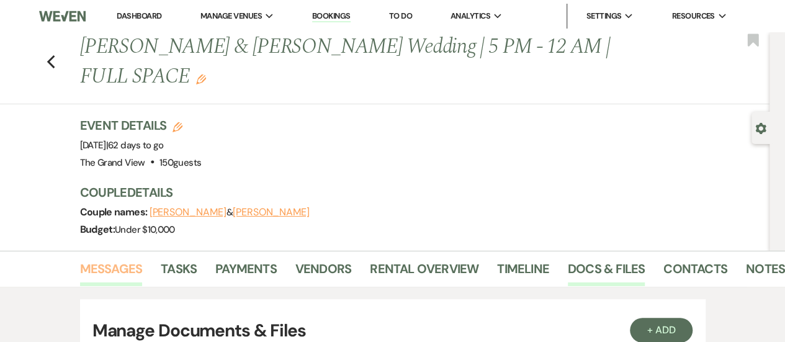
click at [117, 259] on link "Messages" at bounding box center [111, 272] width 63 height 27
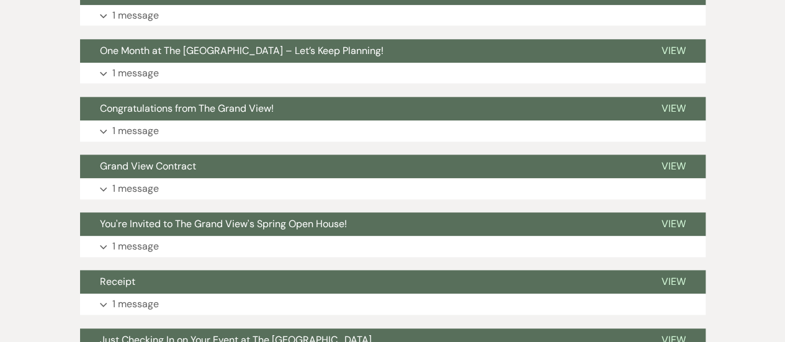
scroll to position [652, 0]
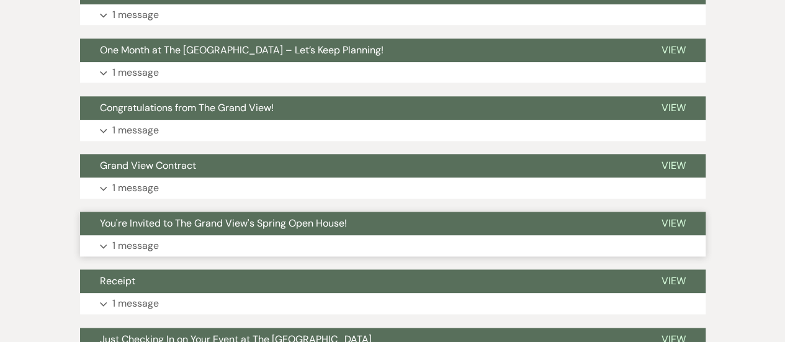
click at [646, 235] on button "Expand 1 message" at bounding box center [393, 245] width 626 height 21
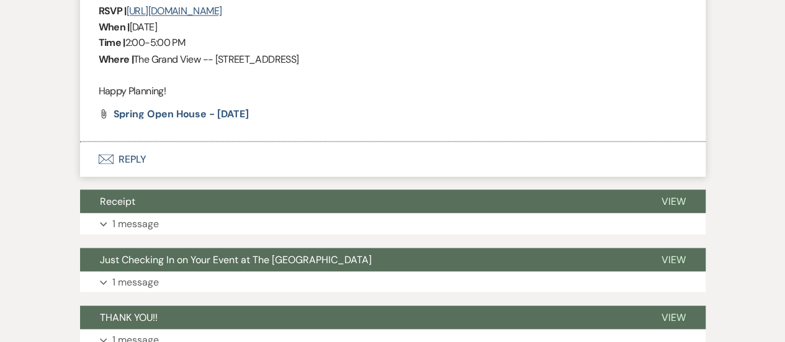
scroll to position [1252, 0]
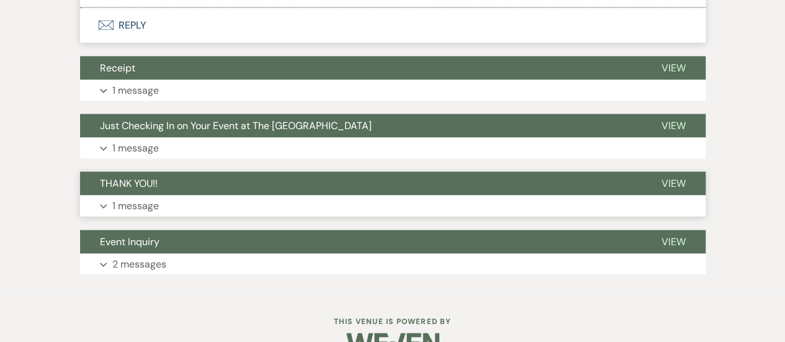
click at [274, 195] on button "Expand 1 message" at bounding box center [393, 205] width 626 height 21
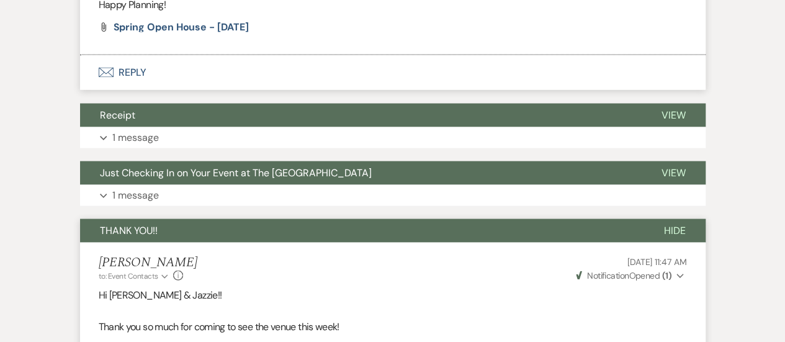
scroll to position [1190, 0]
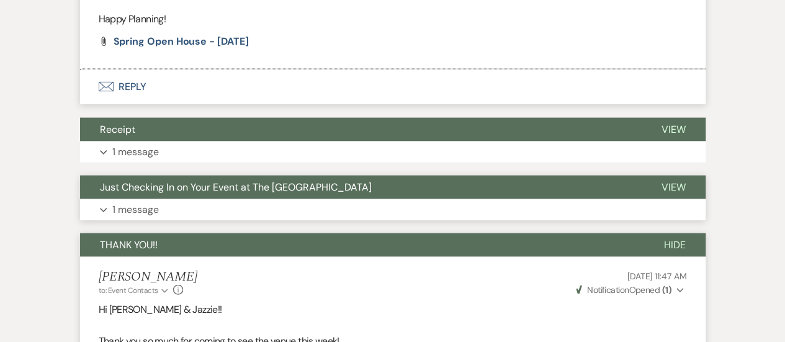
click at [520, 199] on button "Expand 1 message" at bounding box center [393, 209] width 626 height 21
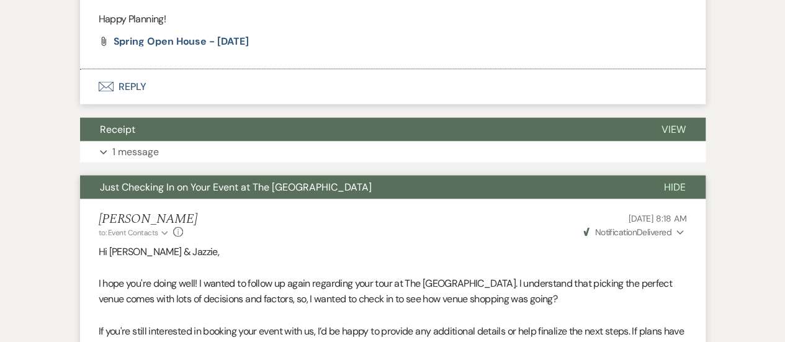
click at [616, 276] on p "I hope you're doing well! I wanted to follow up again regarding your tour at Th…" at bounding box center [393, 292] width 588 height 32
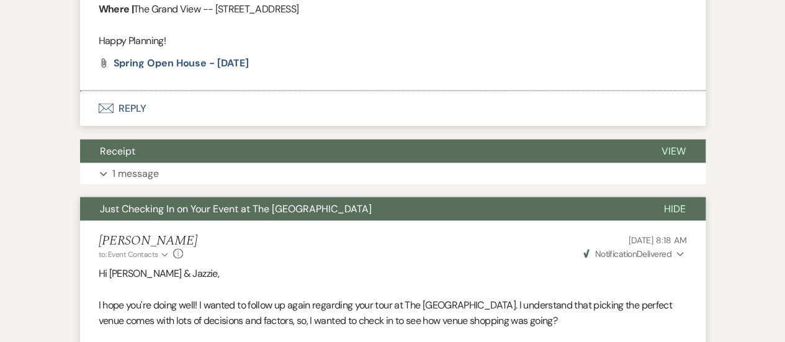
scroll to position [1169, 0]
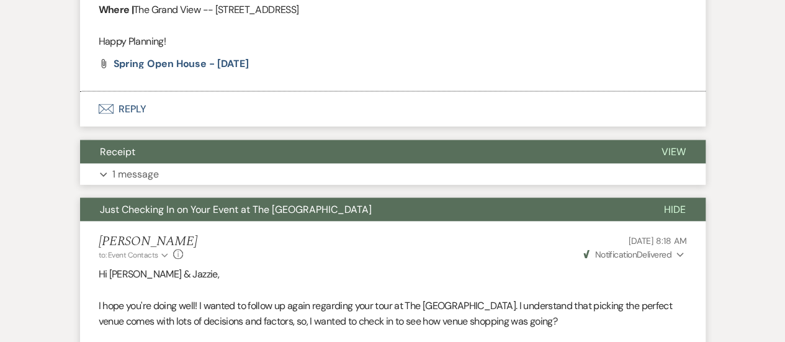
click at [214, 163] on button "Expand 1 message" at bounding box center [393, 173] width 626 height 21
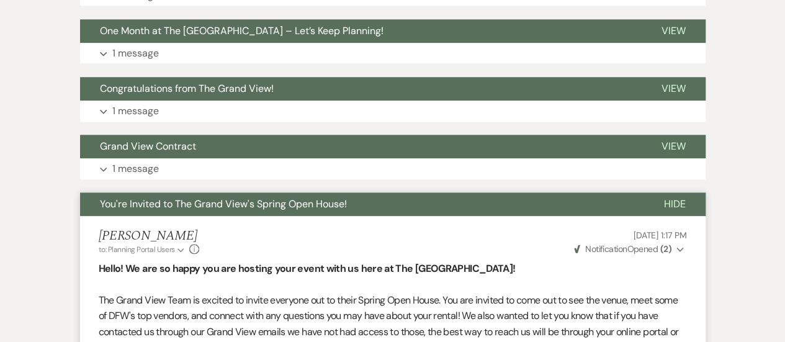
scroll to position [650, 0]
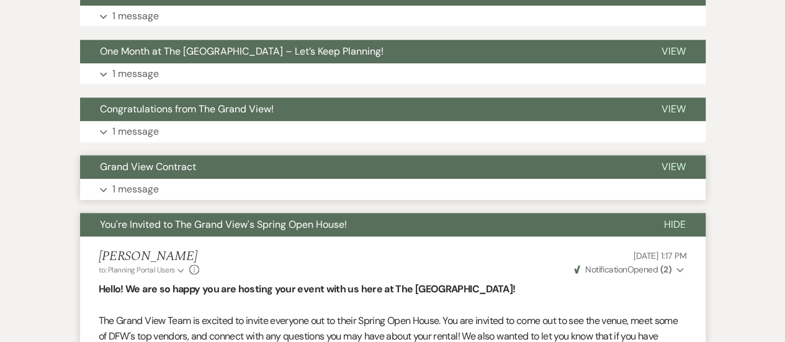
click at [387, 179] on button "Expand 1 message" at bounding box center [393, 189] width 626 height 21
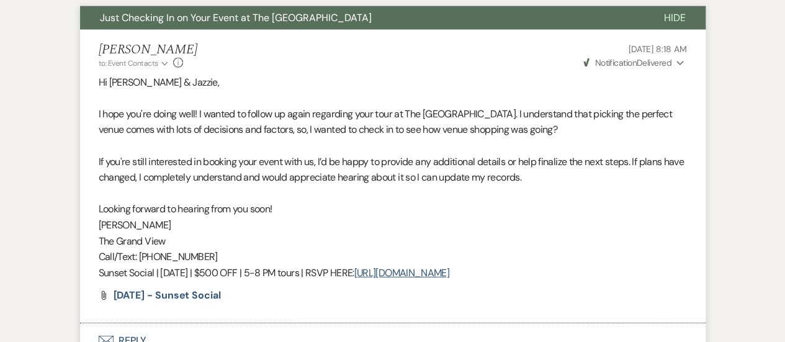
scroll to position [1460, 0]
